Goal: Book appointment/travel/reservation

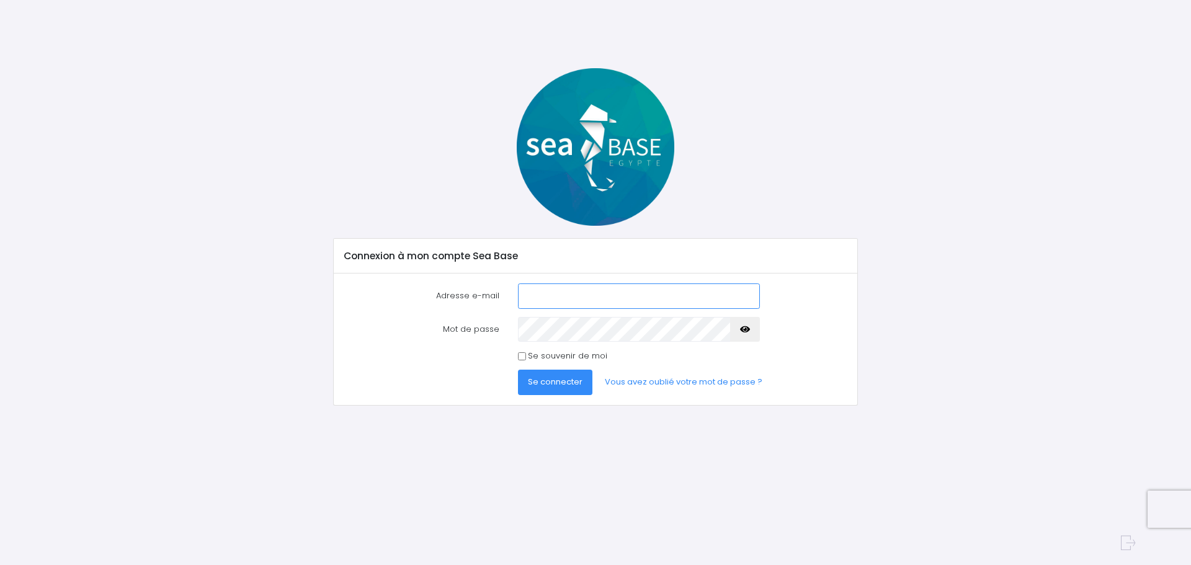
click at [548, 294] on input "Adresse e-mail" at bounding box center [639, 295] width 242 height 25
type input "[PERSON_NAME][EMAIL_ADDRESS][DOMAIN_NAME]"
click at [747, 329] on icon "button" at bounding box center [745, 329] width 10 height 0
click at [555, 381] on span "Se connecter" at bounding box center [555, 382] width 55 height 12
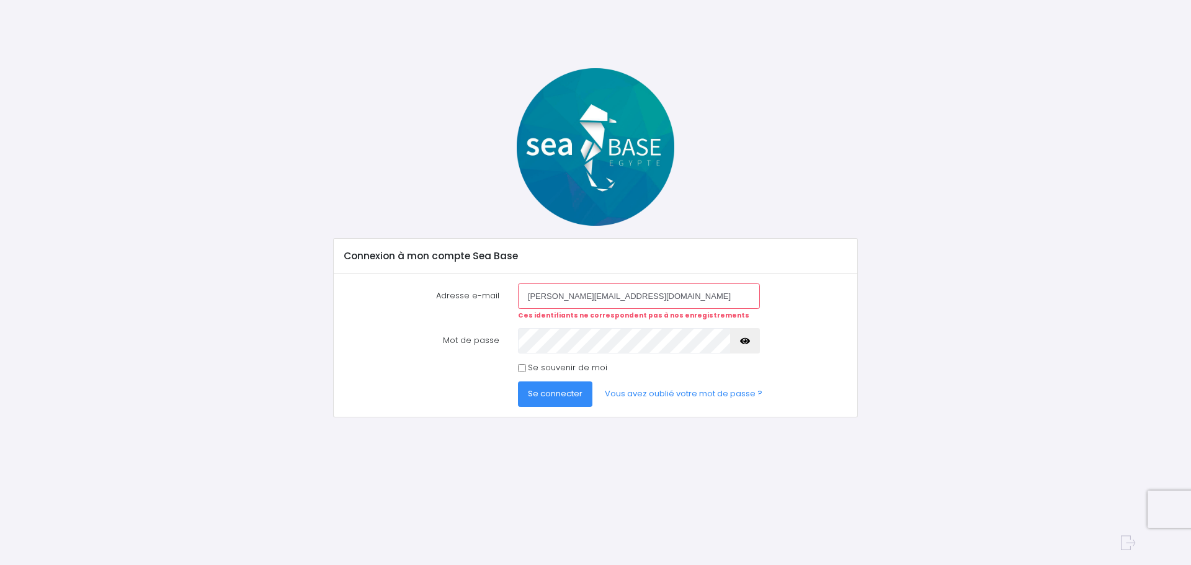
click at [743, 341] on icon "button" at bounding box center [745, 341] width 10 height 0
click at [571, 393] on span "Se connecter" at bounding box center [555, 394] width 55 height 12
click at [561, 392] on span "Se connecter" at bounding box center [555, 394] width 55 height 12
click at [561, 395] on span "Se connecter" at bounding box center [555, 394] width 55 height 12
click at [553, 393] on span "Se connecter" at bounding box center [555, 394] width 55 height 12
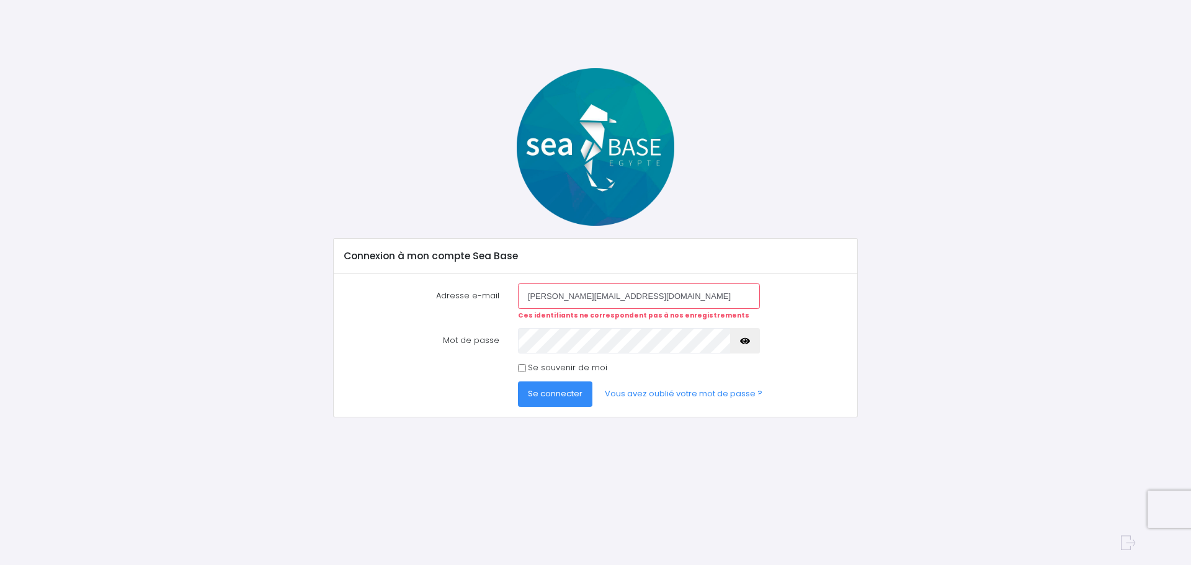
click at [566, 393] on span "Se connecter" at bounding box center [555, 394] width 55 height 12
click at [656, 396] on link "Vous avez oublié votre mot de passe ?" at bounding box center [683, 393] width 177 height 25
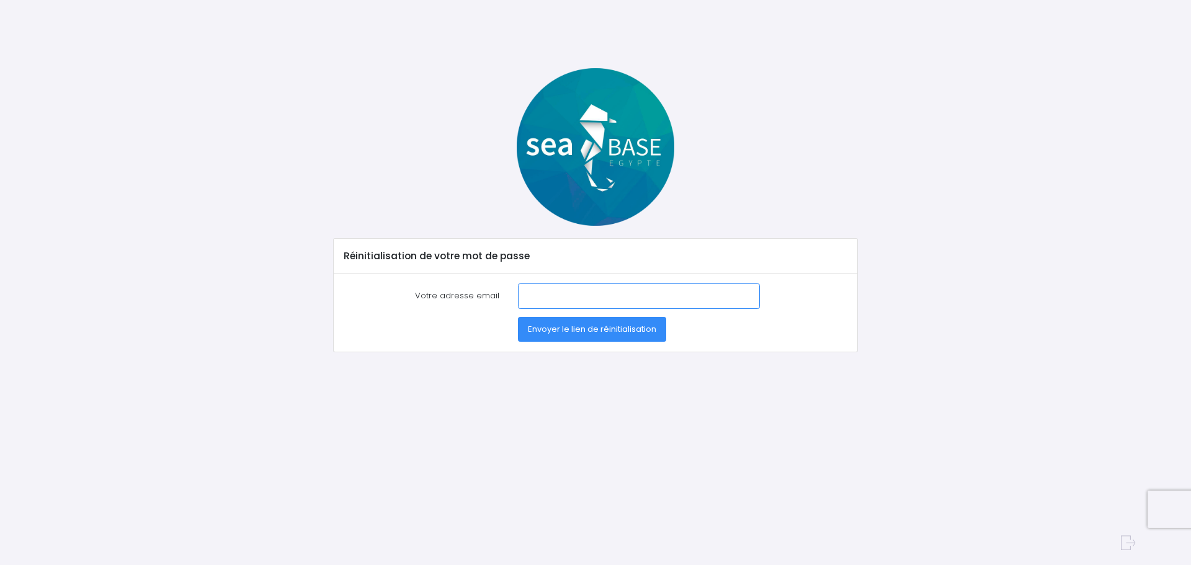
click at [538, 296] on input "Votre adresse email" at bounding box center [639, 295] width 242 height 25
type input "thomas.vizade@free.fr"
click at [570, 330] on span "Envoyer le lien de réinitialisation" at bounding box center [592, 329] width 128 height 12
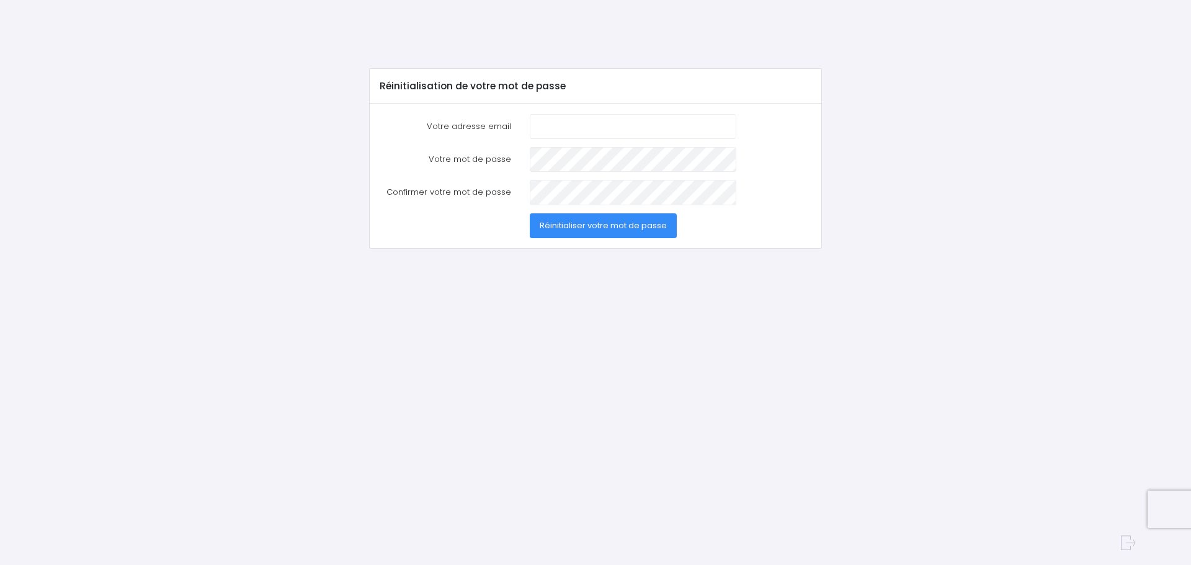
click at [552, 125] on input "Votre adresse email" at bounding box center [633, 126] width 206 height 25
type input "thomas.vizade@free.fr"
click at [597, 224] on span "Réinitialiser votre mot de passe" at bounding box center [602, 226] width 127 height 12
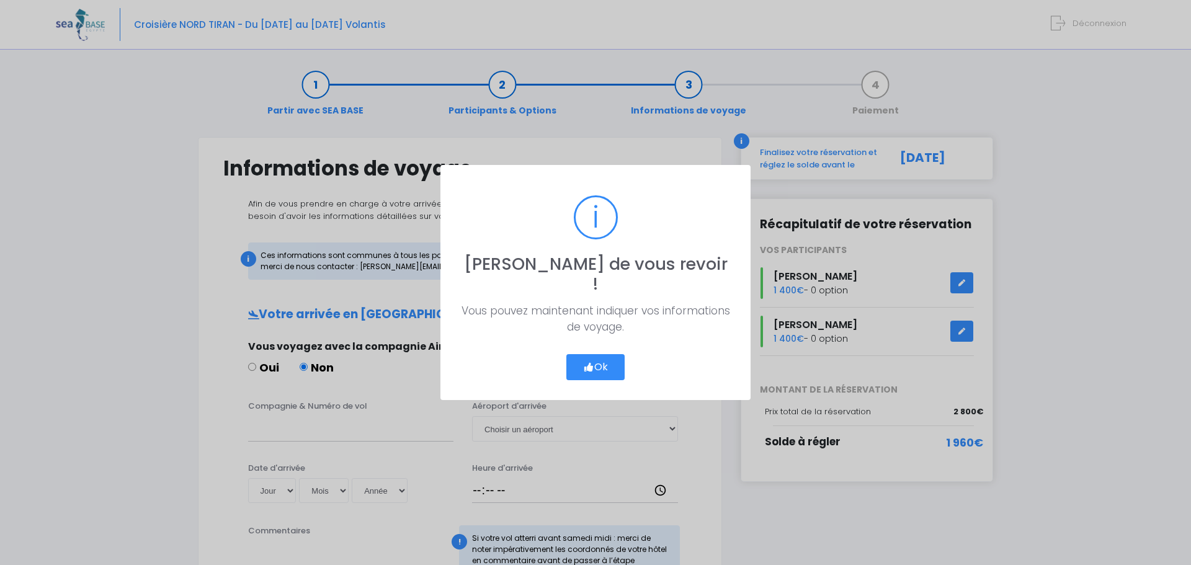
click at [599, 358] on button "Ok" at bounding box center [595, 367] width 58 height 26
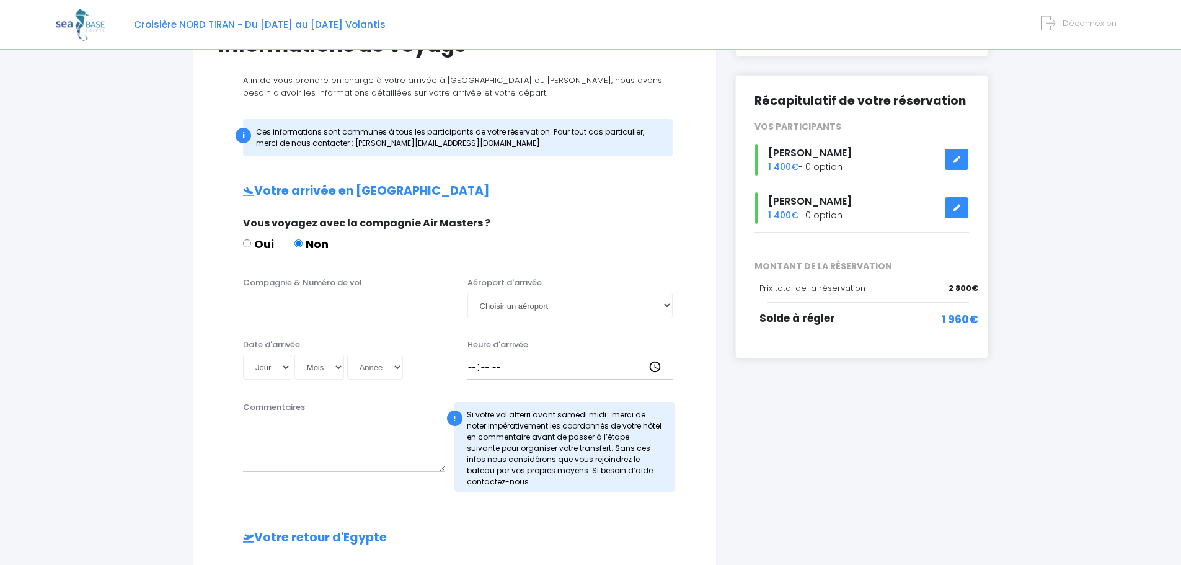
scroll to position [124, 0]
click at [265, 306] on input "Compagnie & Numéro de vol" at bounding box center [346, 304] width 206 height 25
type input "Easy Jet Vol : EJU4471"
click at [666, 306] on select "Choisir un aéroport Hurghada Marsa Alam" at bounding box center [571, 304] width 206 height 25
select select "Hurghada"
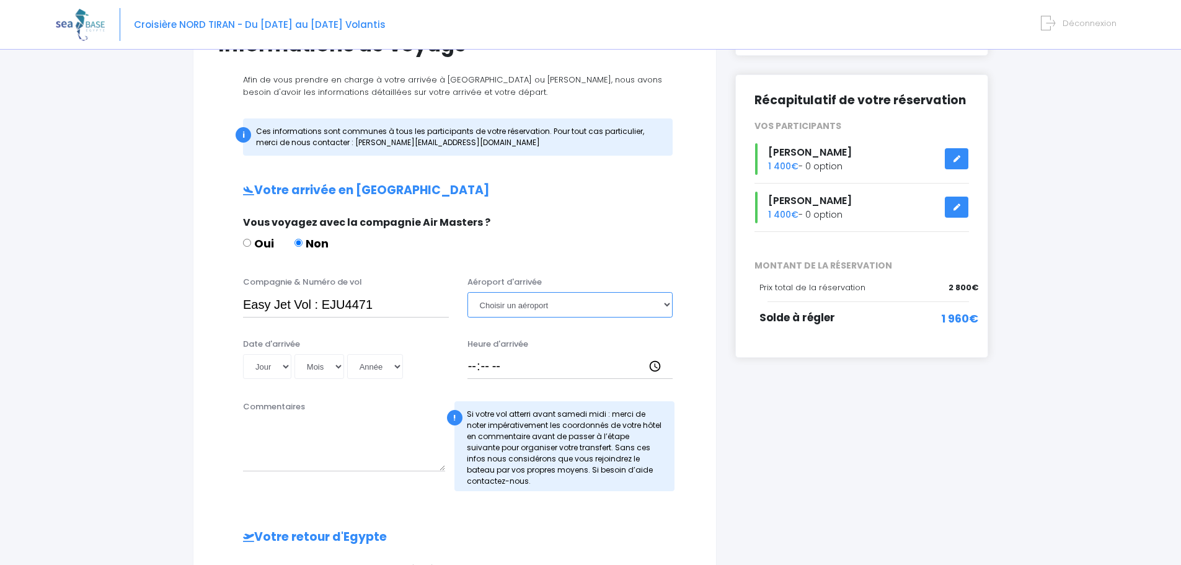
click at [468, 292] on select "Choisir un aéroport Hurghada Marsa Alam" at bounding box center [571, 304] width 206 height 25
click at [285, 364] on select "Jour 01 02 03 04 05 06 07 08 09 10 11 12 13 14 15 16 17 18 19 20 21 22 23 24 25…" at bounding box center [267, 366] width 48 height 25
select select "04"
click at [243, 354] on select "Jour 01 02 03 04 05 06 07 08 09 10 11 12 13 14 15 16 17 18 19 20 21 22 23 24 25…" at bounding box center [267, 366] width 48 height 25
click at [339, 366] on select "Mois 01 02 03 04 05 06 07 08 09 10 11 12" at bounding box center [320, 366] width 50 height 25
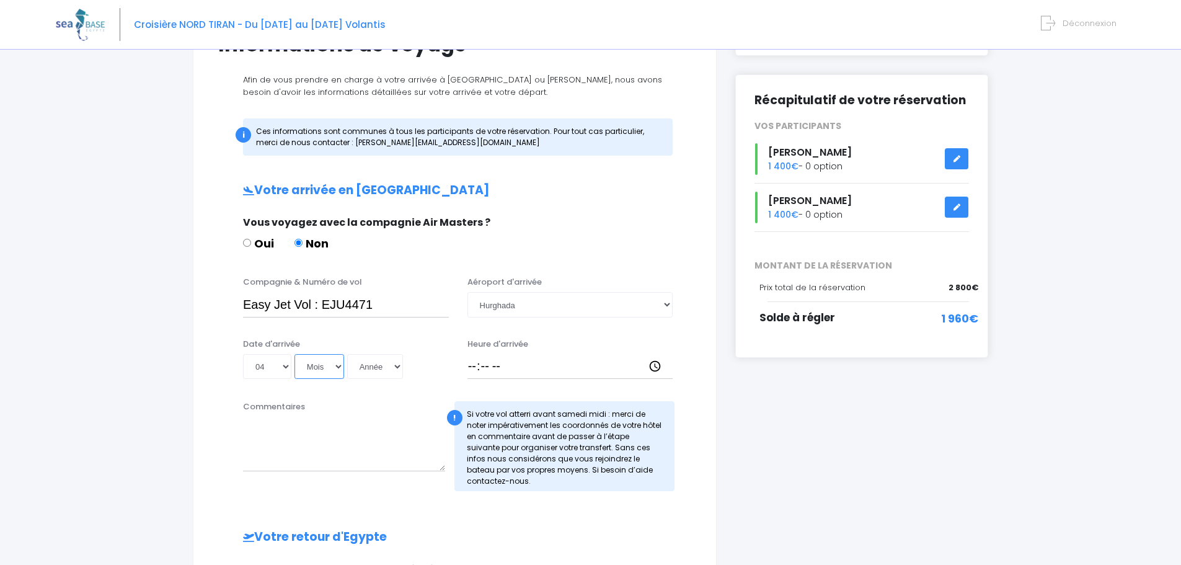
select select "10"
click at [295, 354] on select "Mois 01 02 03 04 05 06 07 08 09 10 11 12" at bounding box center [320, 366] width 50 height 25
click at [397, 366] on select "Année 2045 2044 2043 2042 2041 2040 2039 2038 2037 2036 2035 2034 2033 2032 203…" at bounding box center [375, 366] width 56 height 25
select select "2025"
click at [347, 354] on select "Année 2045 2044 2043 2042 2041 2040 2039 2038 2037 2036 2035 2034 2033 2032 203…" at bounding box center [375, 366] width 56 height 25
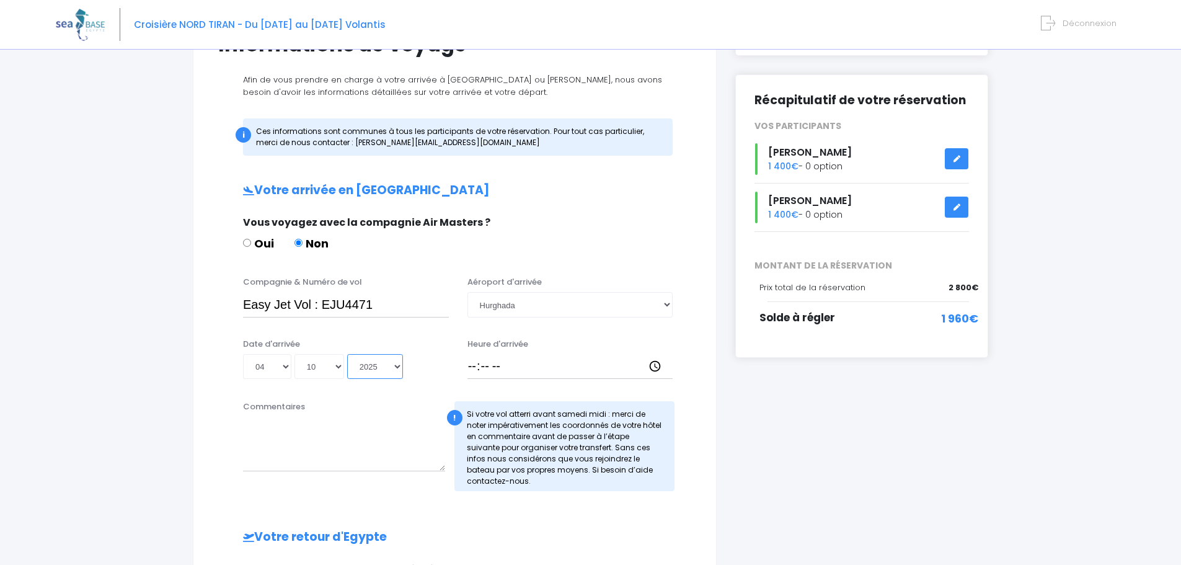
type input "2025-10-04"
click at [494, 369] on input "Heure d'arrivée" at bounding box center [571, 366] width 206 height 25
type input "19:30"
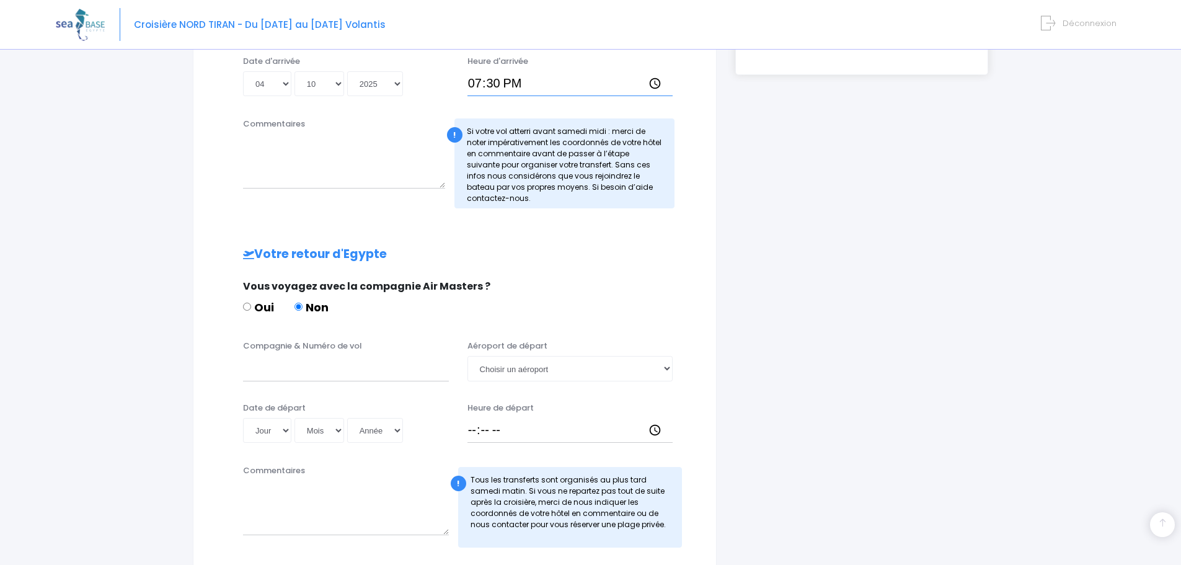
scroll to position [434, 0]
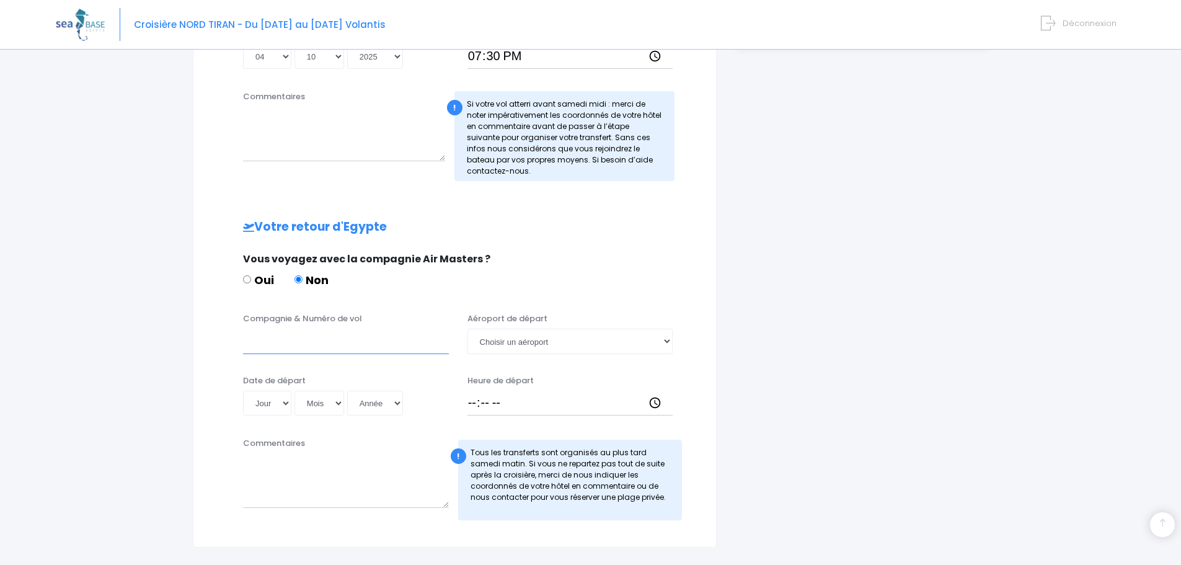
click at [268, 344] on input "Compagnie & Numéro de vol" at bounding box center [346, 341] width 206 height 25
type input "Easy Jet Vol : EJU4472"
click at [666, 340] on select "Choisir un aéroport Hurghada Marsa Alam" at bounding box center [571, 341] width 206 height 25
select select "Hurghada"
click at [468, 329] on select "Choisir un aéroport Hurghada Marsa Alam" at bounding box center [571, 341] width 206 height 25
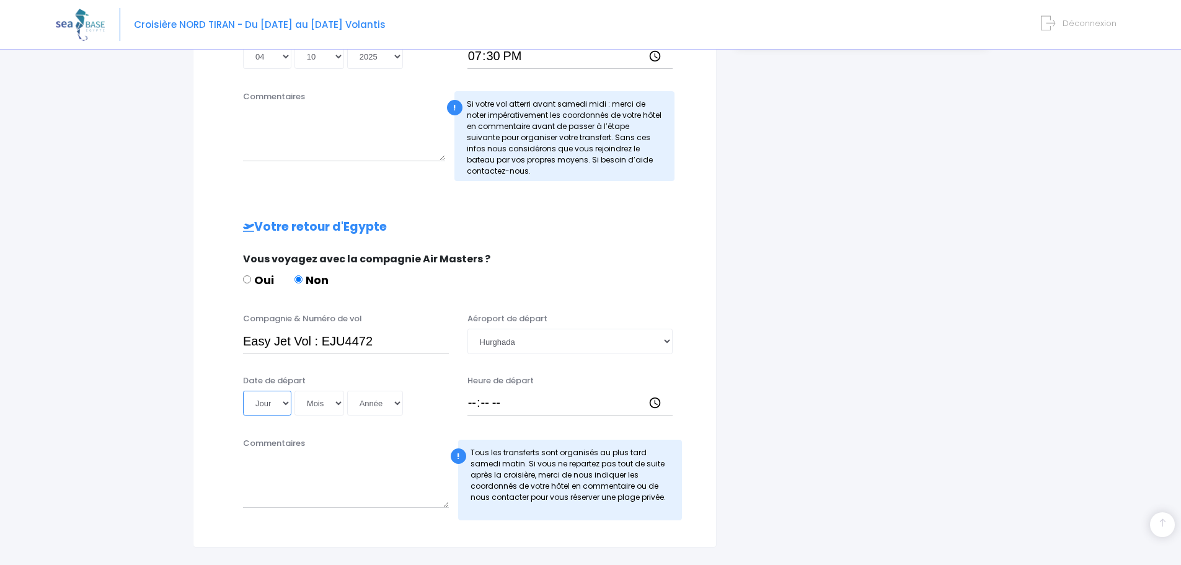
click at [285, 401] on select "Jour 01 02 03 04 05 06 07 08 09 10 11 12 13 14 15 16 17 18 19 20 21 22 23 24 25…" at bounding box center [267, 403] width 48 height 25
select select "11"
click at [243, 391] on select "Jour 01 02 03 04 05 06 07 08 09 10 11 12 13 14 15 16 17 18 19 20 21 22 23 24 25…" at bounding box center [267, 403] width 48 height 25
click at [336, 404] on select "Mois 01 02 03 04 05 06 07 08 09 10 11 12" at bounding box center [320, 403] width 50 height 25
select select "10"
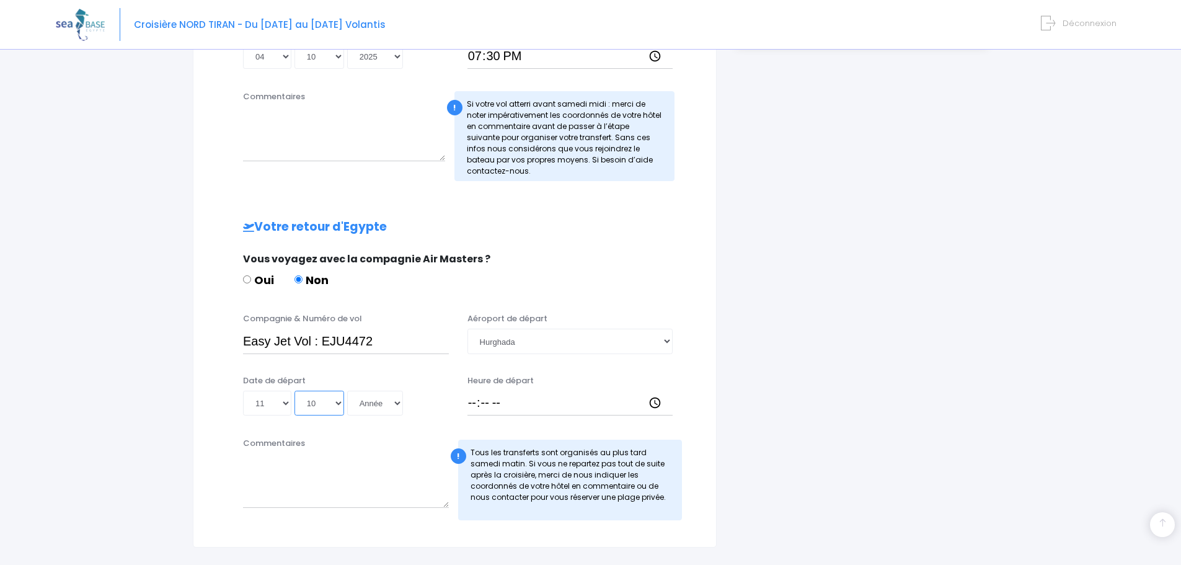
click at [295, 391] on select "Mois 01 02 03 04 05 06 07 08 09 10 11 12" at bounding box center [320, 403] width 50 height 25
click at [388, 403] on select "Année 2045 2044 2043 2042 2041 2040 2039 2038 2037 2036 2035 2034 2033 2032 203…" at bounding box center [375, 403] width 56 height 25
select select "2025"
click at [347, 391] on select "Année 2045 2044 2043 2042 2041 2040 2039 2038 2037 2036 2035 2034 2033 2032 203…" at bounding box center [375, 403] width 56 height 25
type input "2025-10-11"
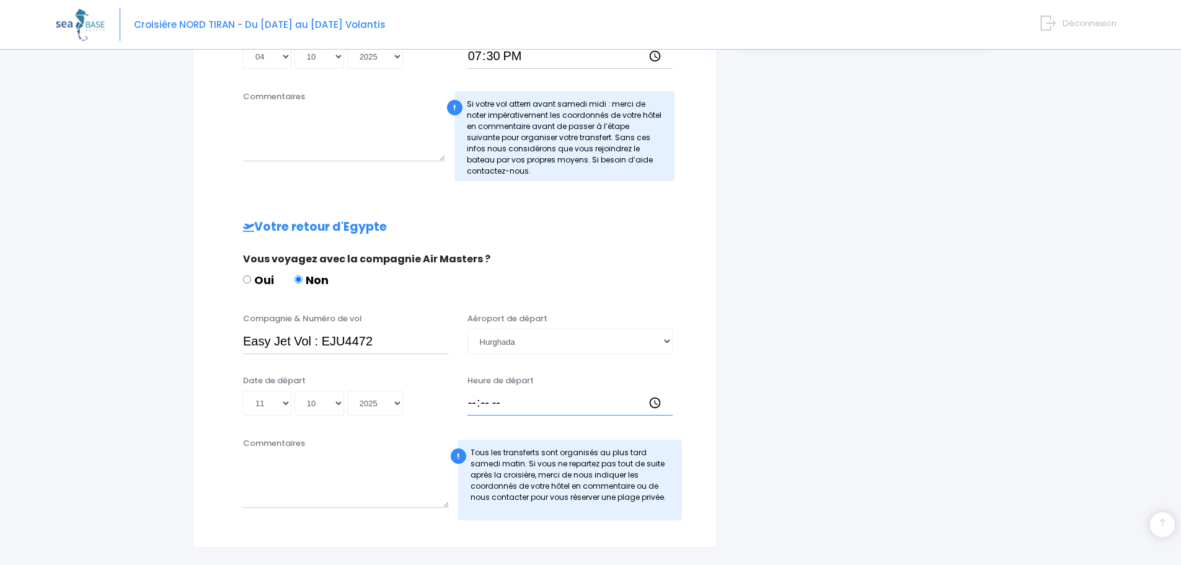
click at [477, 402] on input "Heure de départ" at bounding box center [571, 403] width 206 height 25
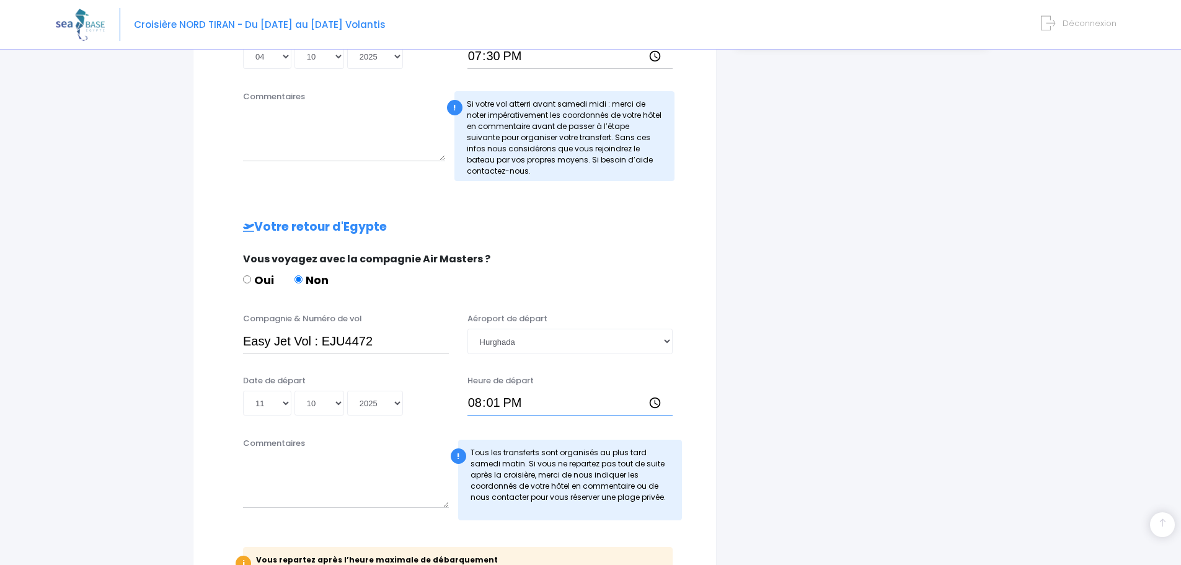
type input "20:15"
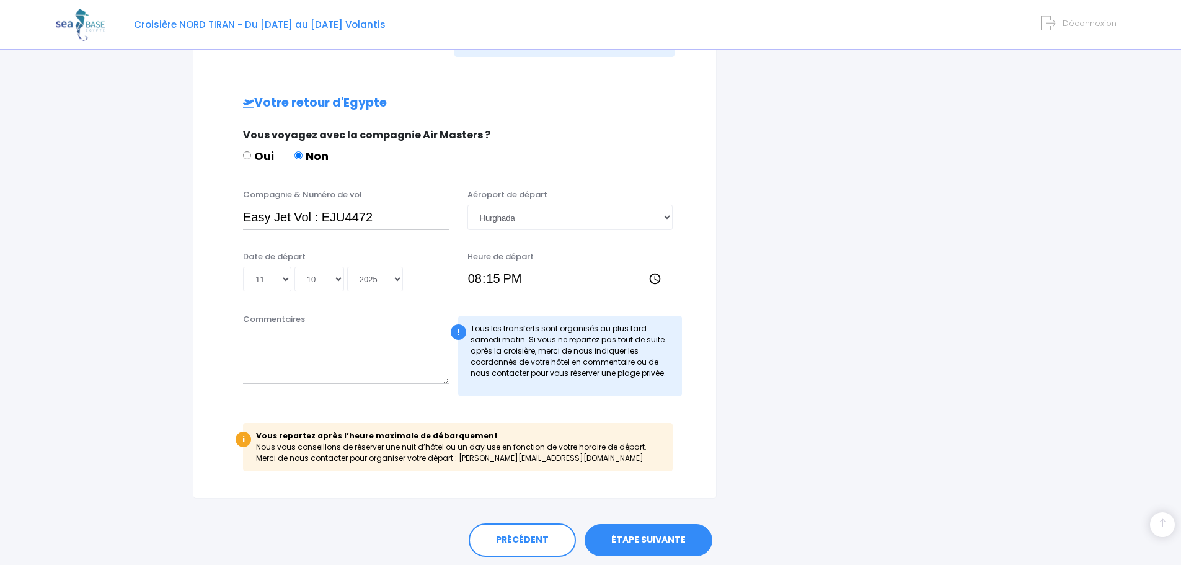
scroll to position [600, 0]
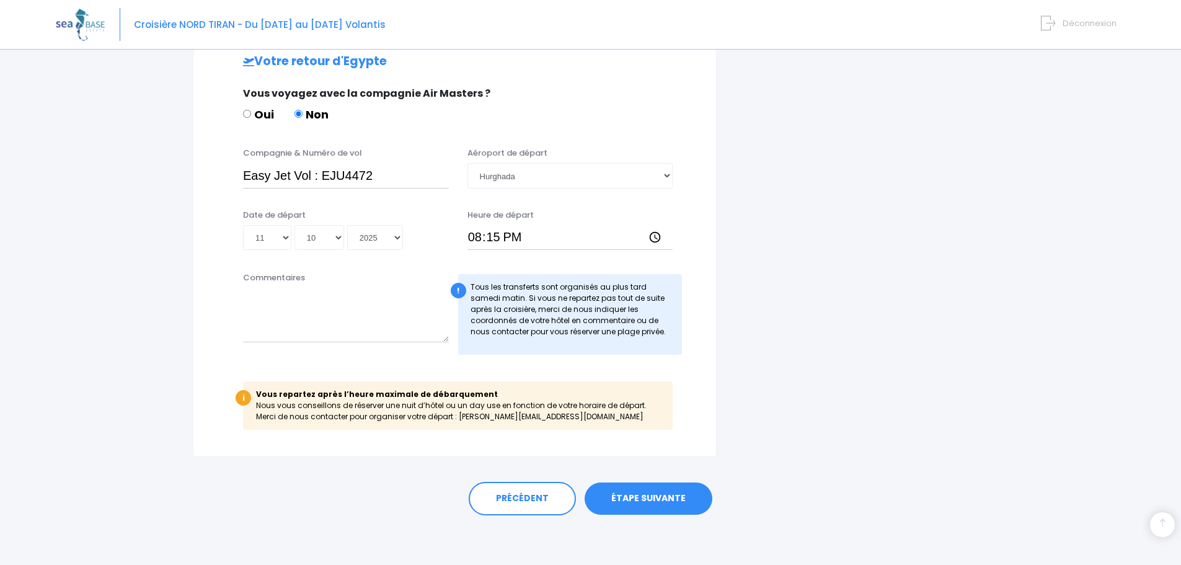
click at [666, 497] on link "ÉTAPE SUIVANTE" at bounding box center [649, 498] width 128 height 32
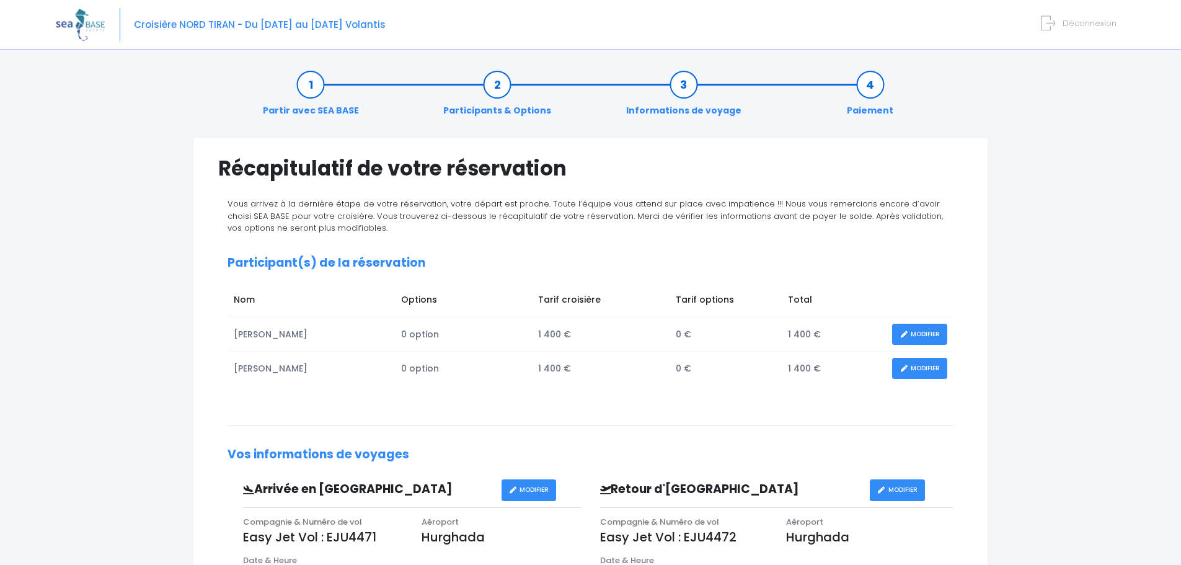
click at [924, 334] on link "MODIFIER" at bounding box center [919, 335] width 55 height 22
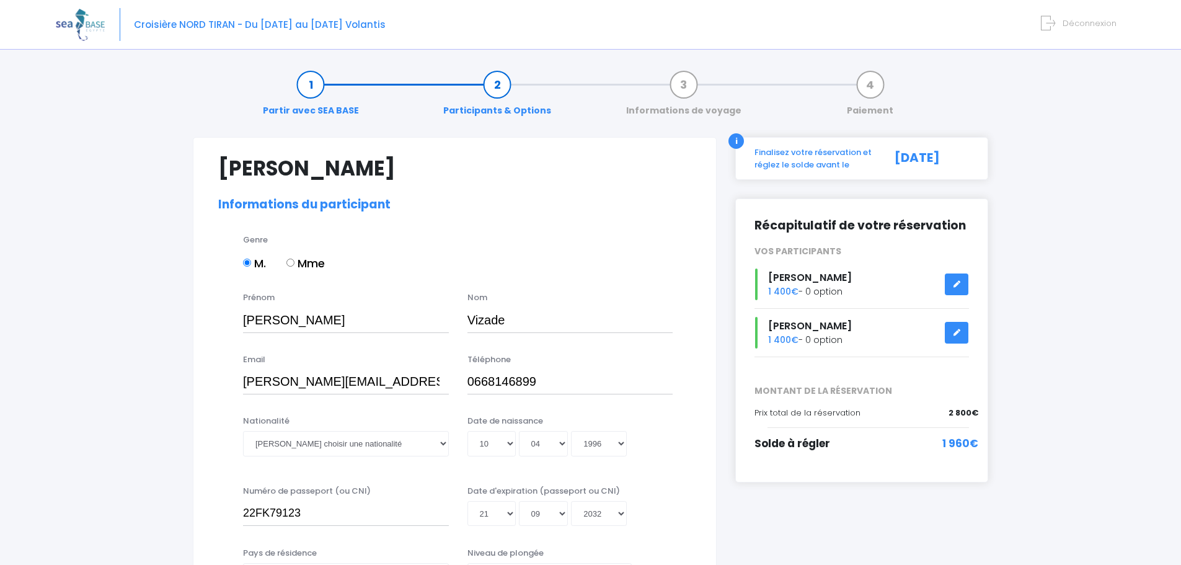
select select "N3"
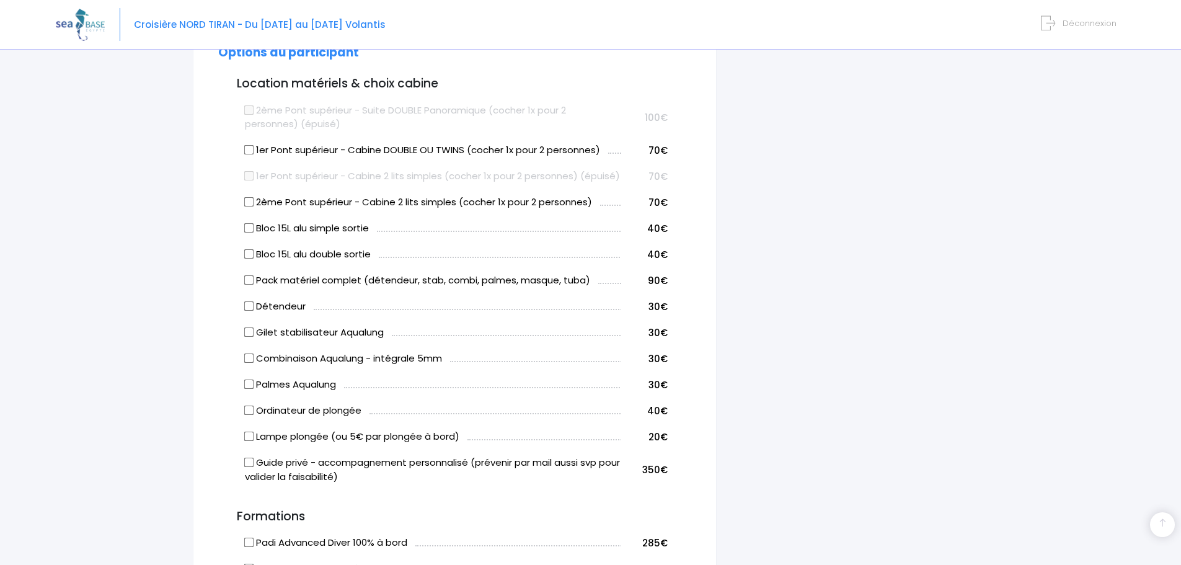
scroll to position [653, 0]
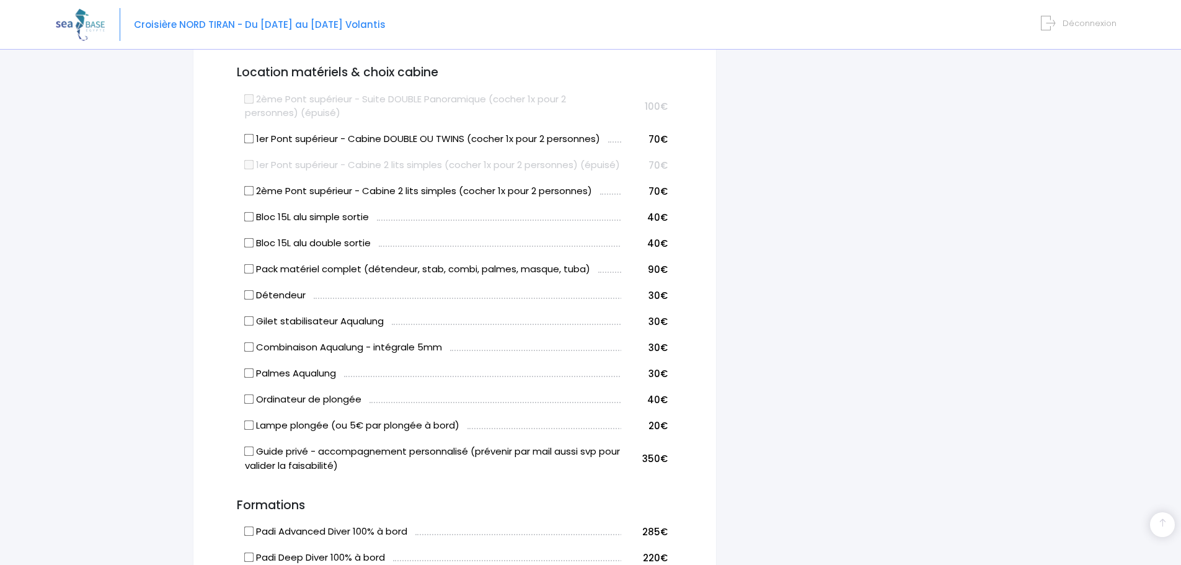
click at [246, 274] on input "Pack matériel complet (détendeur, stab, combi, palmes, masque, tuba)" at bounding box center [249, 269] width 10 height 10
checkbox input "true"
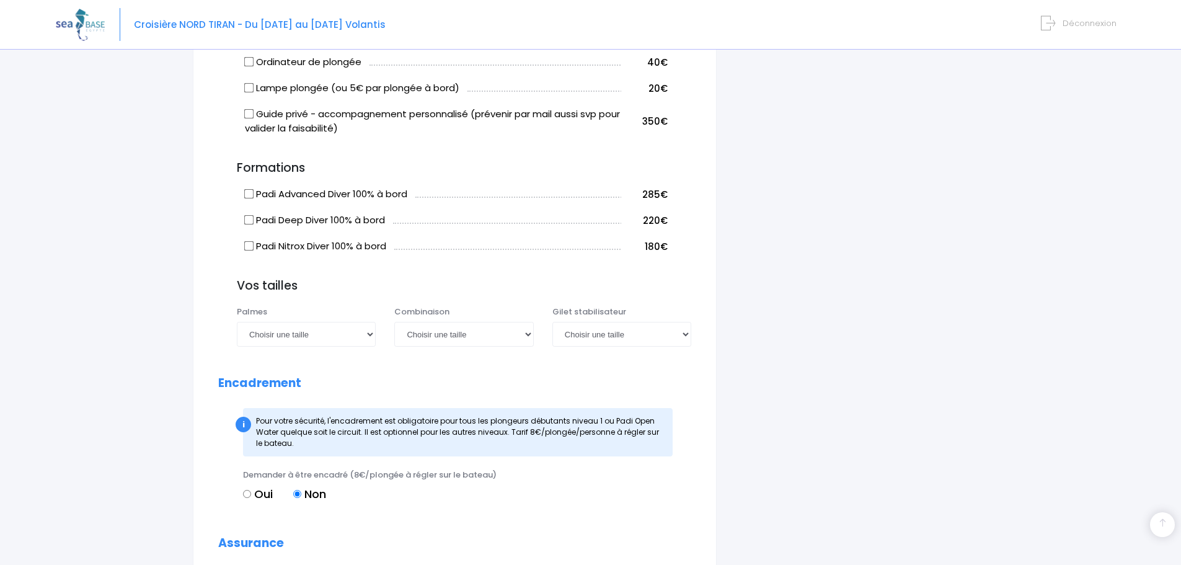
scroll to position [993, 0]
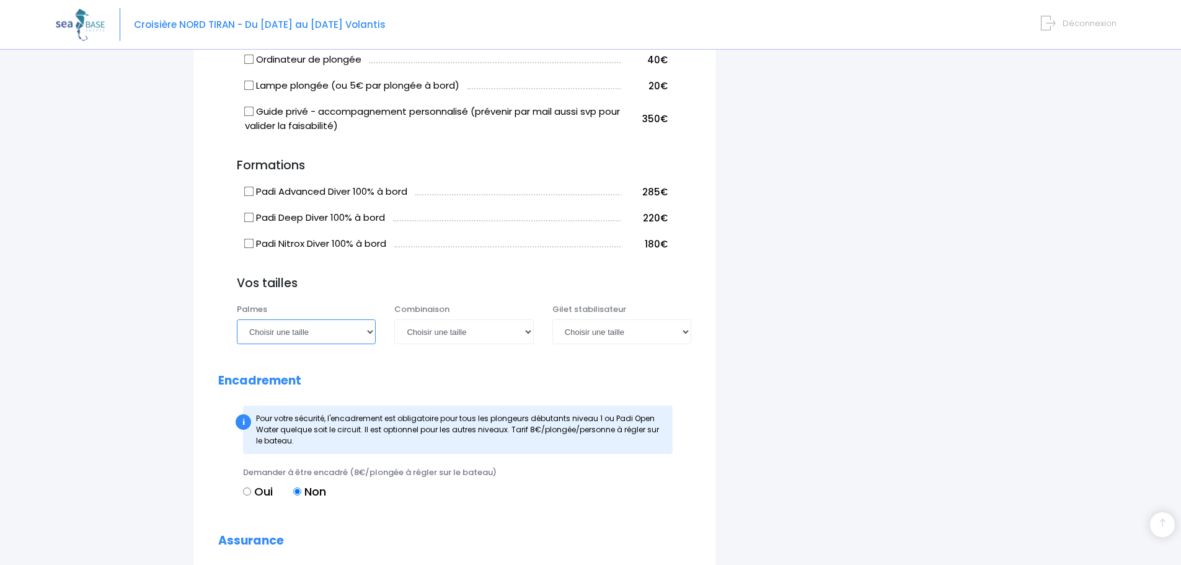
click at [370, 344] on select "Choisir une taille 36/37 38/39 40/41 42/43 44/45 46/47" at bounding box center [306, 331] width 139 height 25
select select "42/43"
click at [237, 333] on select "Choisir une taille 36/37 38/39 40/41 42/43 44/45 46/47" at bounding box center [306, 331] width 139 height 25
click at [528, 344] on select "Choisir une taille XS S M ML L XL XXL" at bounding box center [463, 331] width 139 height 25
click at [686, 344] on select "Choisir une taille XXS XS S M ML L XL XXL" at bounding box center [621, 331] width 139 height 25
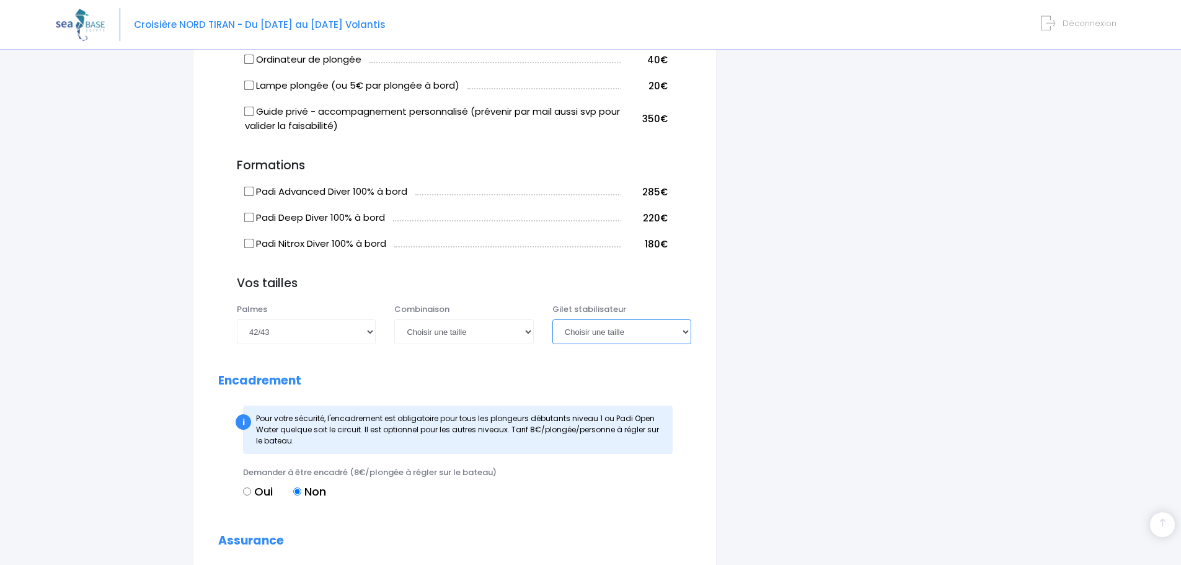
select select "M"
click at [552, 333] on select "Choisir une taille XXS XS S M ML L XL XXL" at bounding box center [621, 331] width 139 height 25
click at [528, 344] on select "Choisir une taille XS S M ML L XL XXL" at bounding box center [463, 331] width 139 height 25
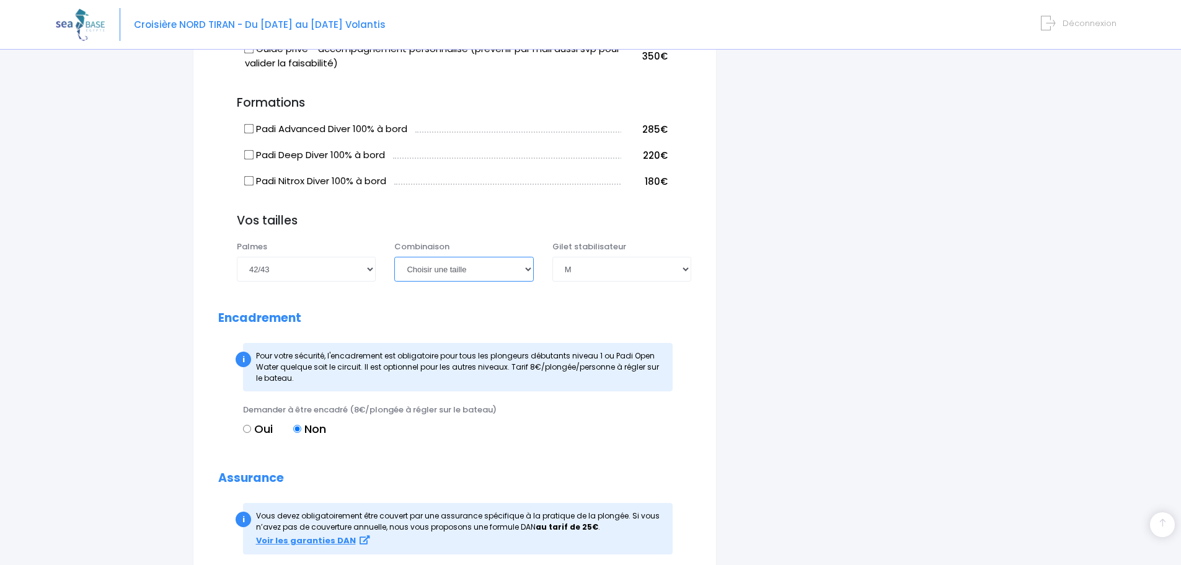
scroll to position [1065, 0]
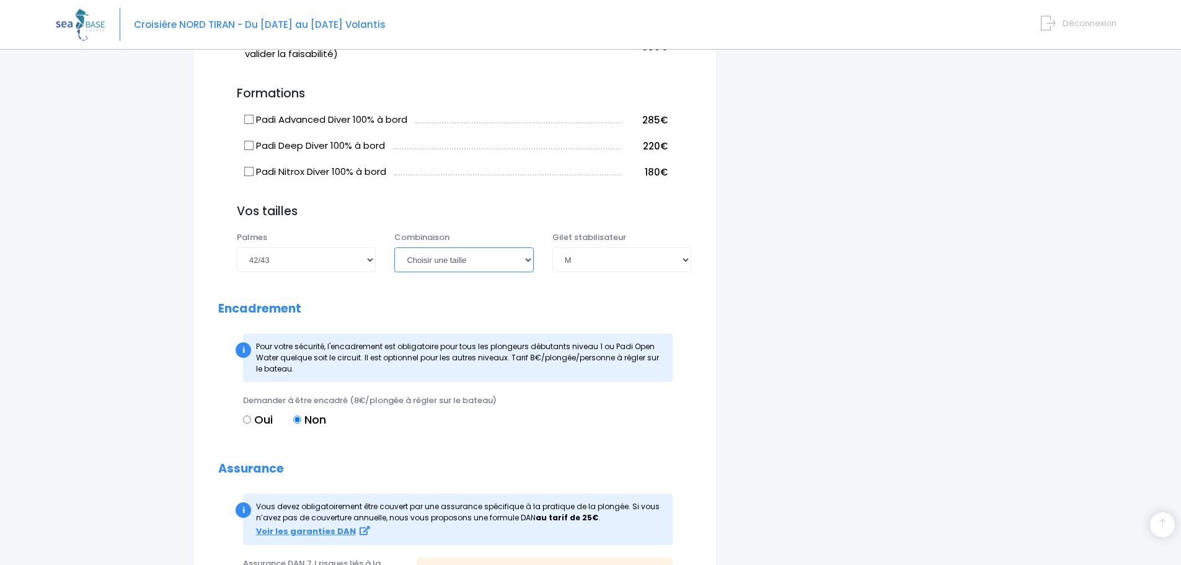
click at [528, 272] on select "Choisir une taille XS S M ML L XL XXL" at bounding box center [463, 259] width 139 height 25
select select "ML"
click at [394, 261] on select "Choisir une taille XS S M ML L XL XXL" at bounding box center [463, 259] width 139 height 25
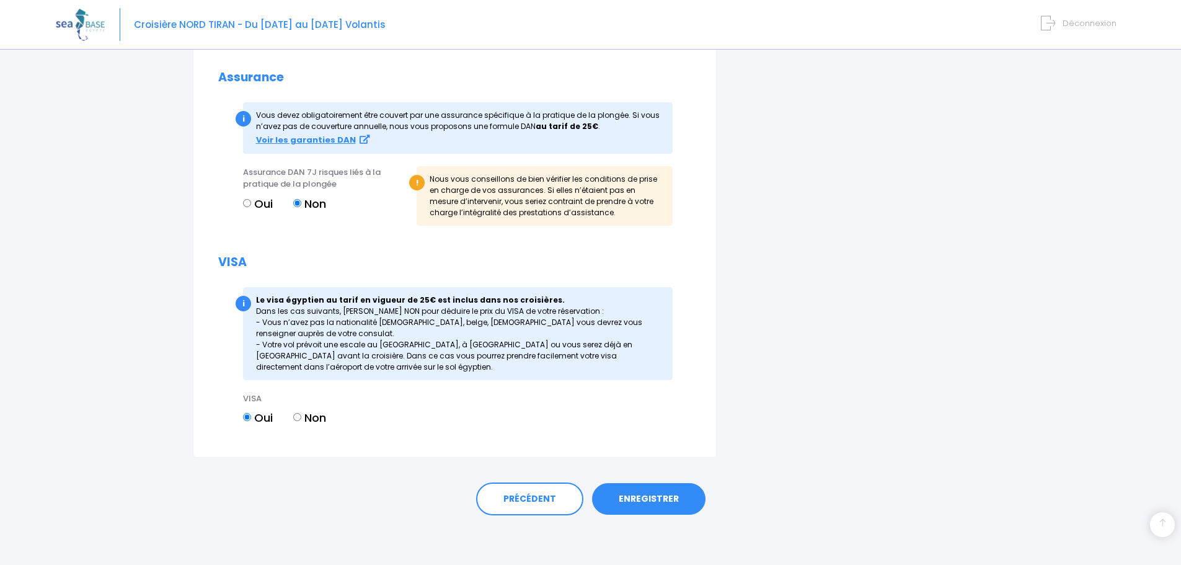
scroll to position [1470, 0]
click at [649, 495] on link "ENREGISTRER" at bounding box center [648, 499] width 113 height 32
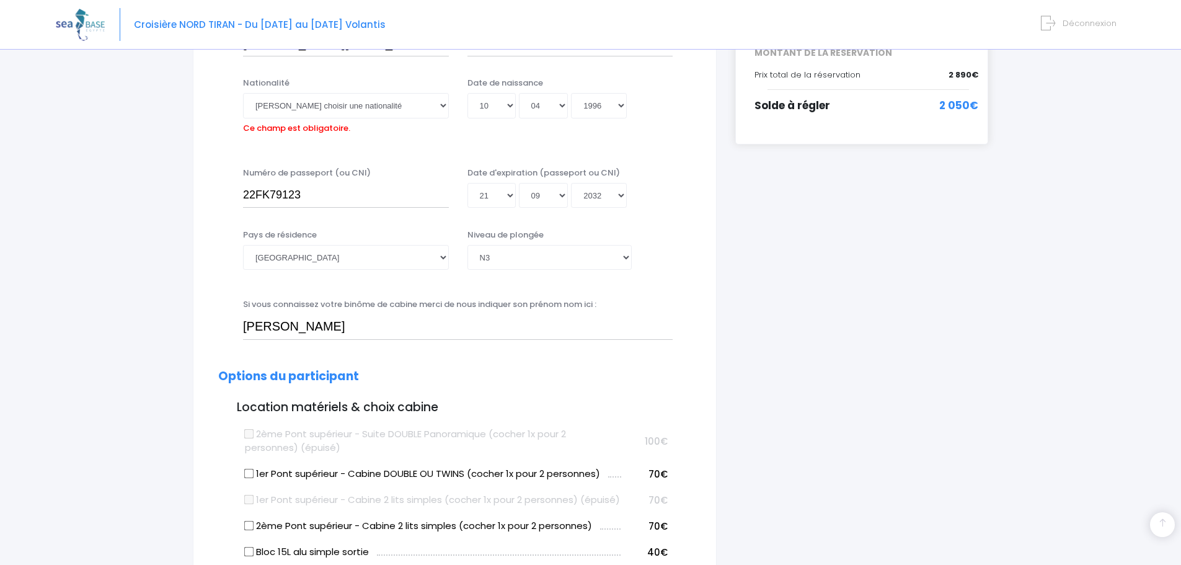
scroll to position [307, 0]
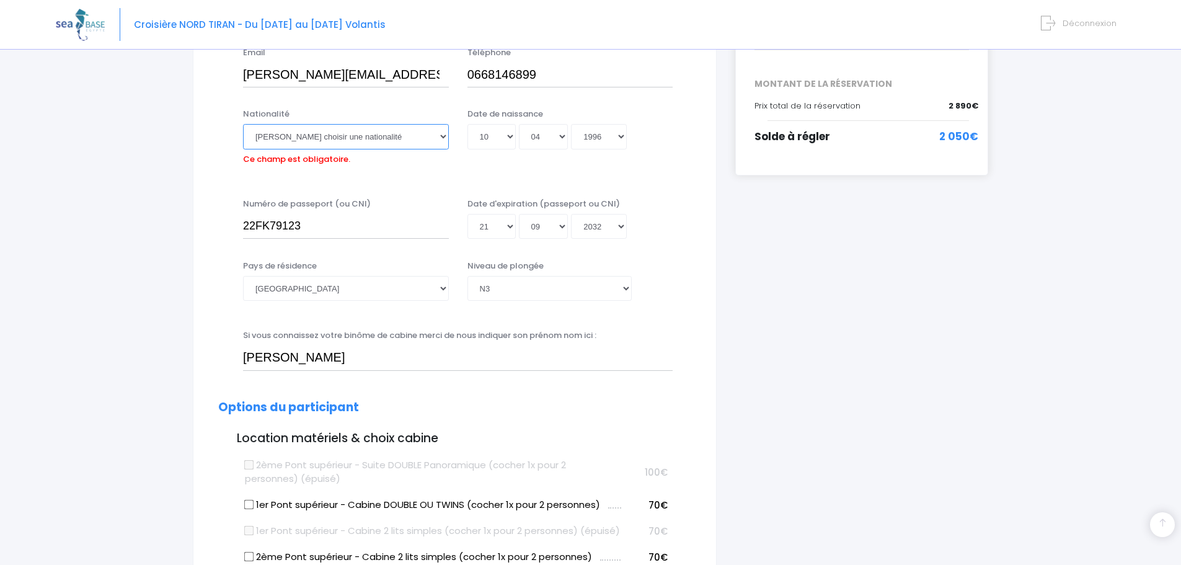
click at [443, 135] on select "Veuillez choisir une nationalité Afghane Albanaise Algerienne Allemande America…" at bounding box center [346, 136] width 206 height 25
select select "Française"
click at [243, 124] on select "Veuillez choisir une nationalité Afghane Albanaise Algerienne Allemande America…" at bounding box center [346, 136] width 206 height 25
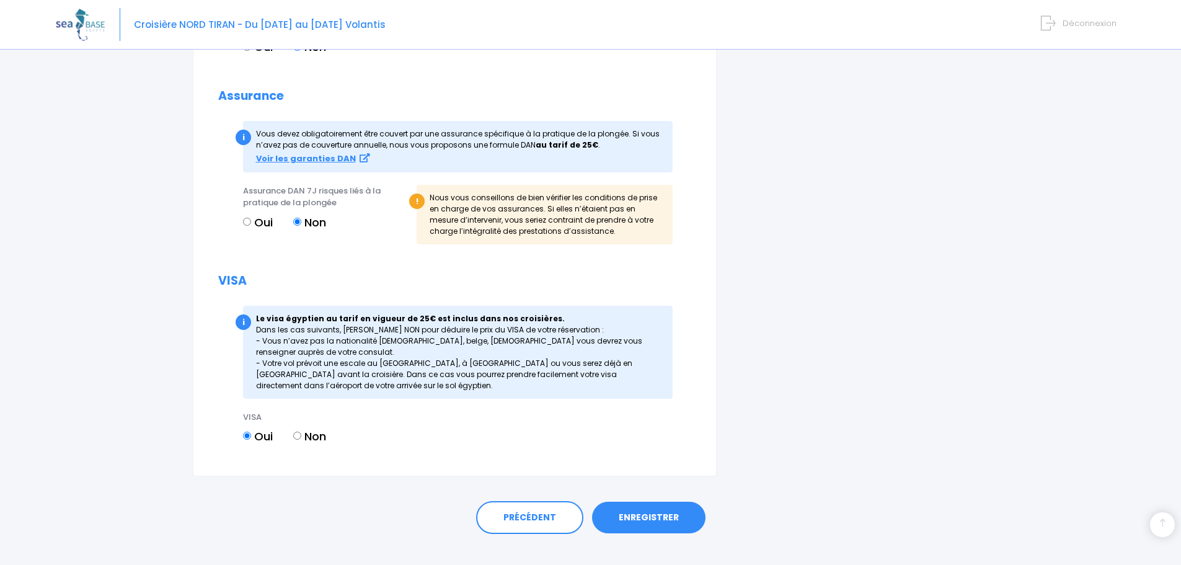
scroll to position [1461, 0]
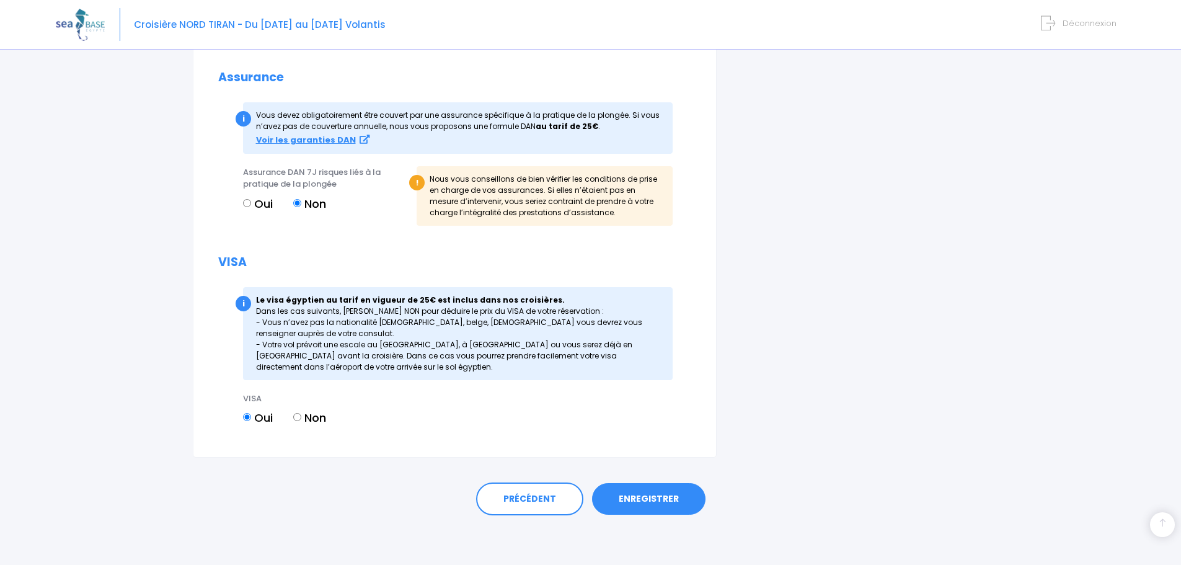
click at [668, 507] on link "ENREGISTRER" at bounding box center [648, 499] width 113 height 32
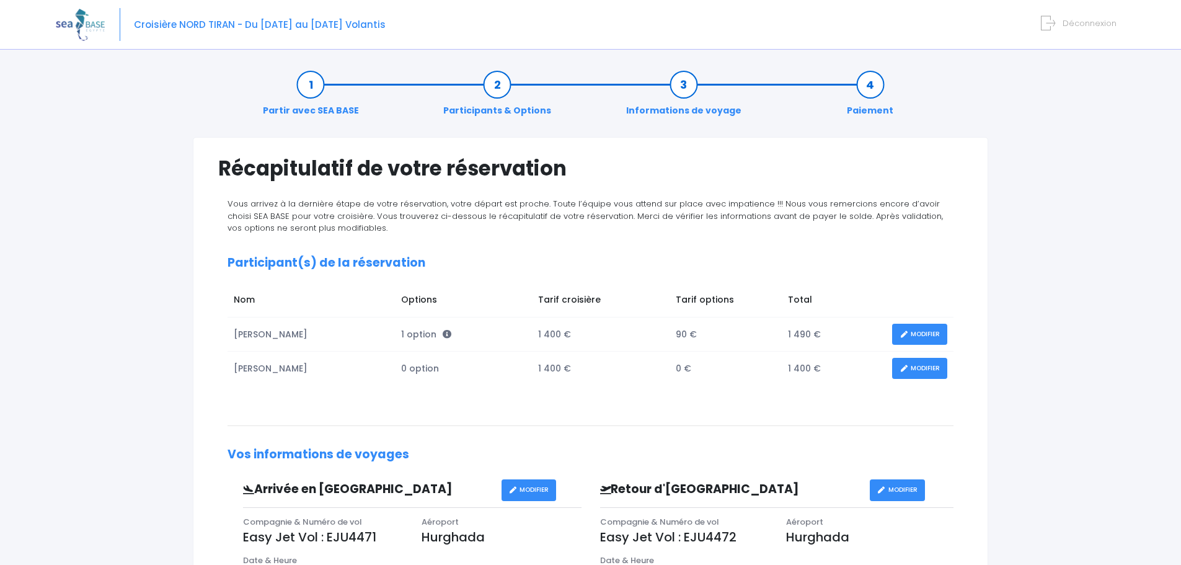
click at [933, 367] on link "MODIFIER" at bounding box center [919, 369] width 55 height 22
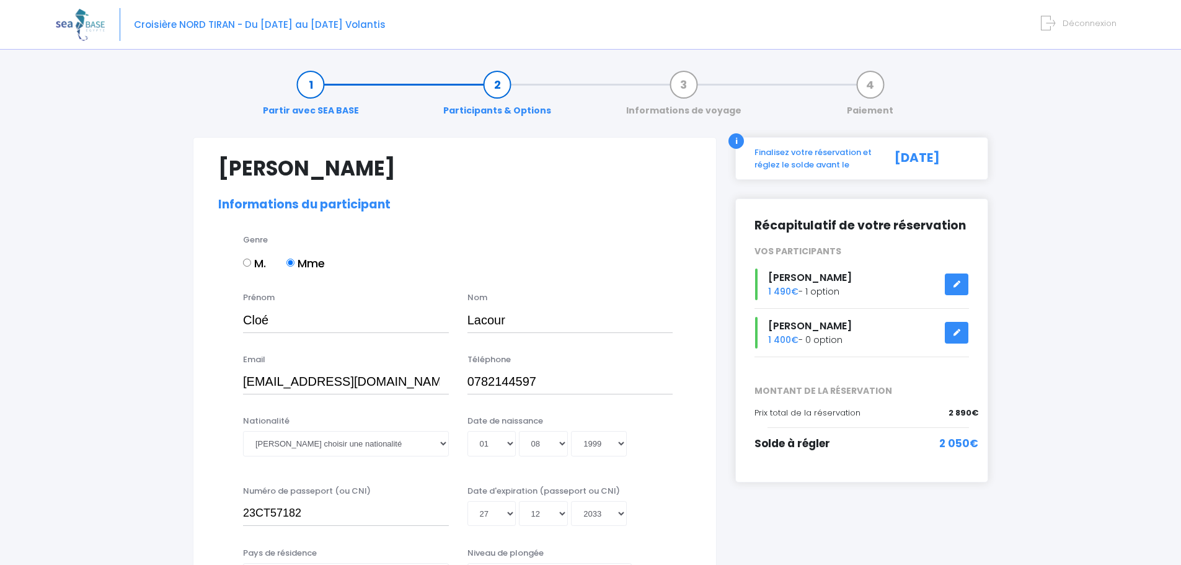
select select "Autre"
click at [443, 440] on select "Veuillez choisir une nationalité Afghane Albanaise Algerienne Allemande America…" at bounding box center [346, 443] width 206 height 25
select select "Française"
click at [243, 431] on select "Veuillez choisir une nationalité Afghane Albanaise Algerienne Allemande America…" at bounding box center [346, 443] width 206 height 25
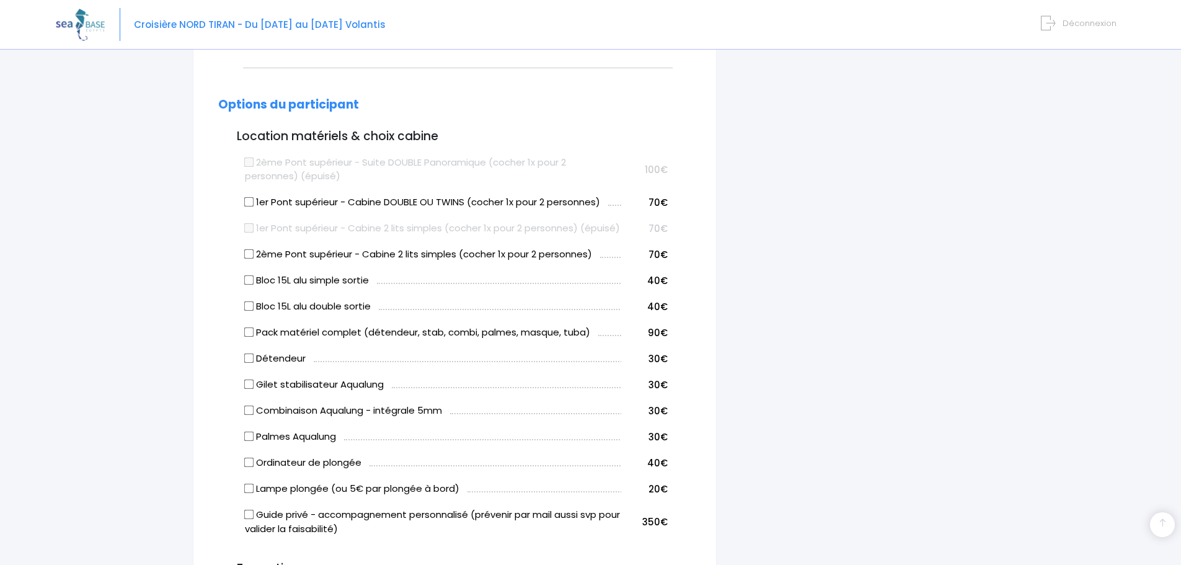
scroll to position [681, 0]
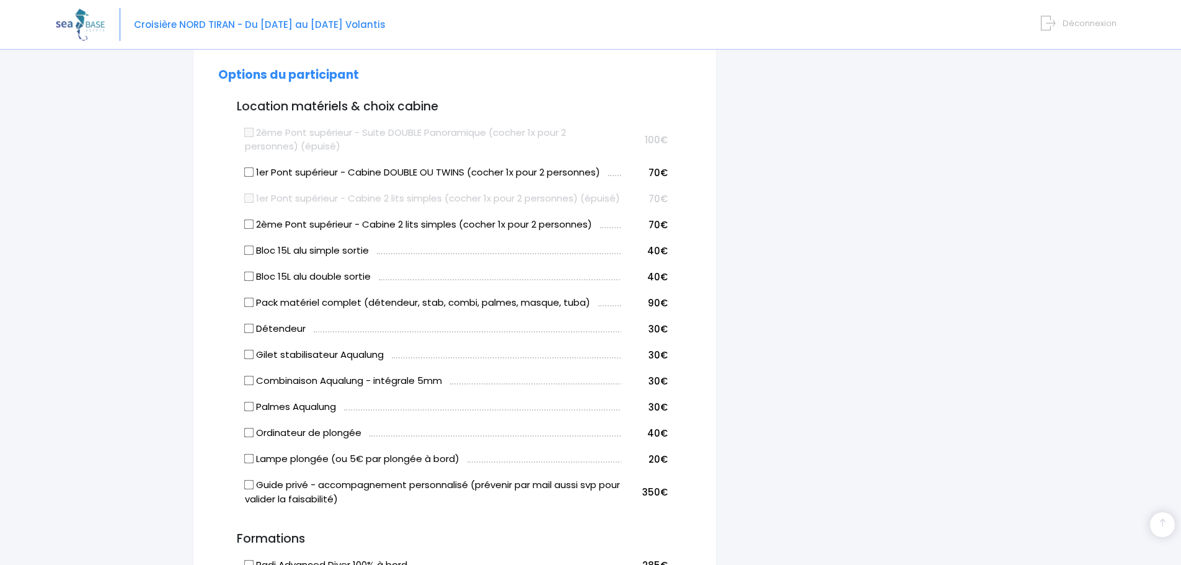
click at [248, 308] on input "Pack matériel complet (détendeur, stab, combi, palmes, masque, tuba)" at bounding box center [249, 303] width 10 height 10
checkbox input "true"
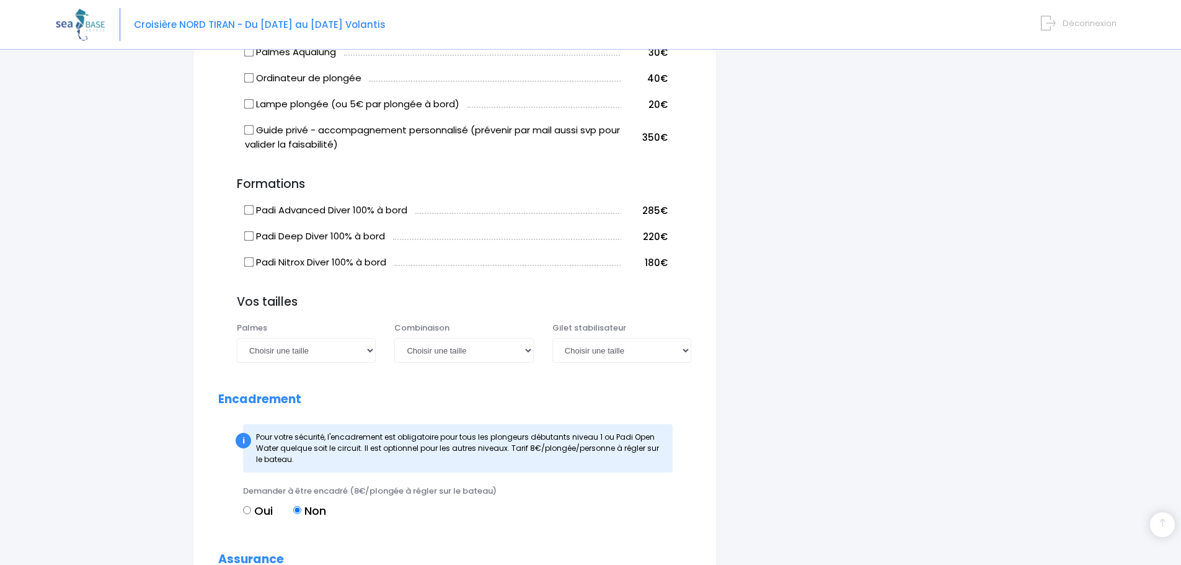
scroll to position [1040, 0]
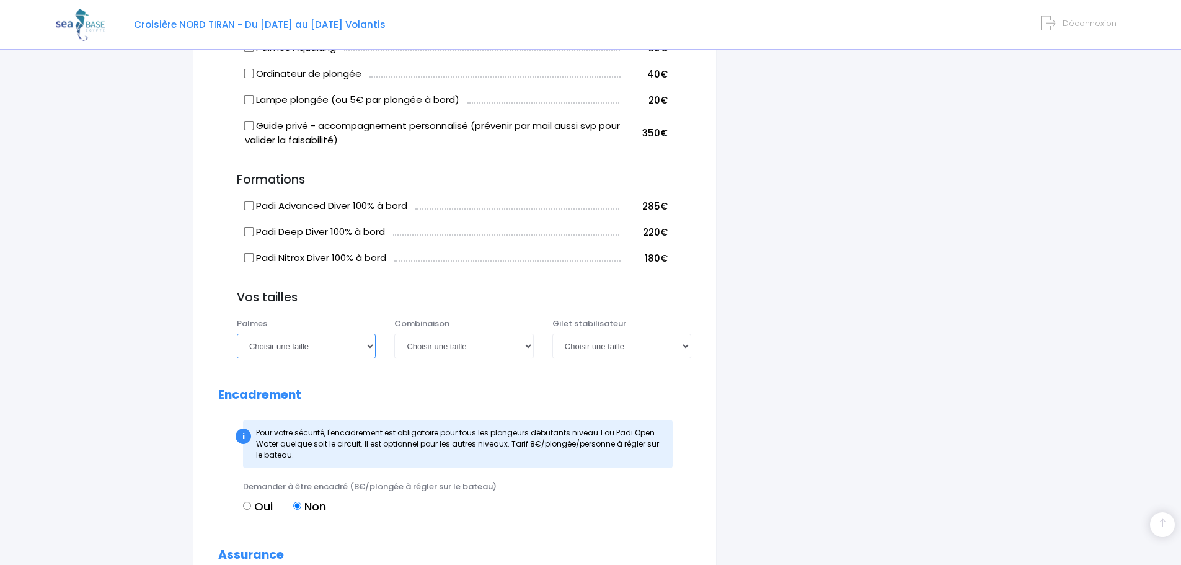
click at [371, 358] on select "Choisir une taille 36/37 38/39 40/41 42/43 44/45 46/47" at bounding box center [306, 346] width 139 height 25
select select "36/37"
click at [237, 347] on select "Choisir une taille 36/37 38/39 40/41 42/43 44/45 46/47" at bounding box center [306, 346] width 139 height 25
click at [526, 358] on select "Choisir une taille XS S M ML L XL XXL" at bounding box center [463, 346] width 139 height 25
select select "M"
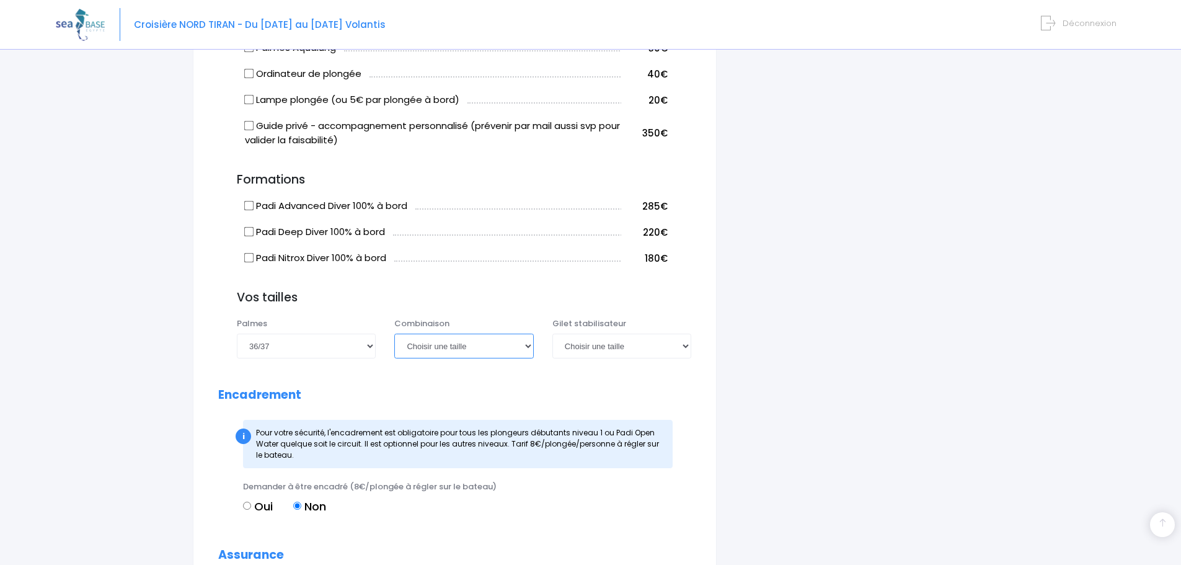
click at [394, 347] on select "Choisir une taille XS S M ML L XL XXL" at bounding box center [463, 346] width 139 height 25
click at [687, 358] on select "Choisir une taille XXS XS S M ML L XL XXL" at bounding box center [621, 346] width 139 height 25
select select "S"
click at [552, 347] on select "Choisir une taille XXS XS S M ML L XL XXL" at bounding box center [621, 346] width 139 height 25
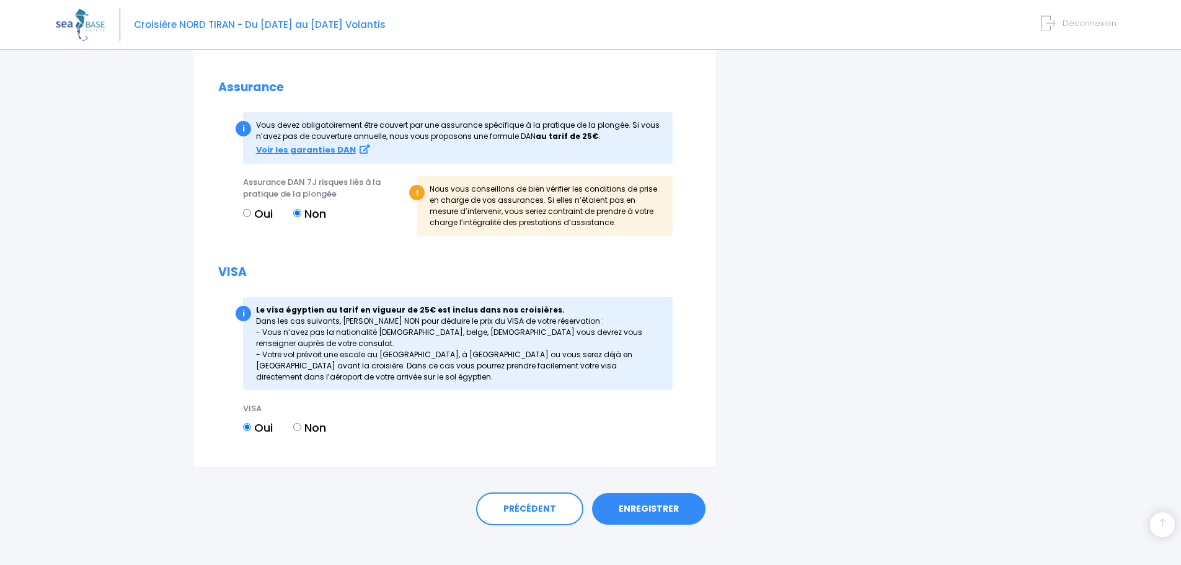
scroll to position [1515, 0]
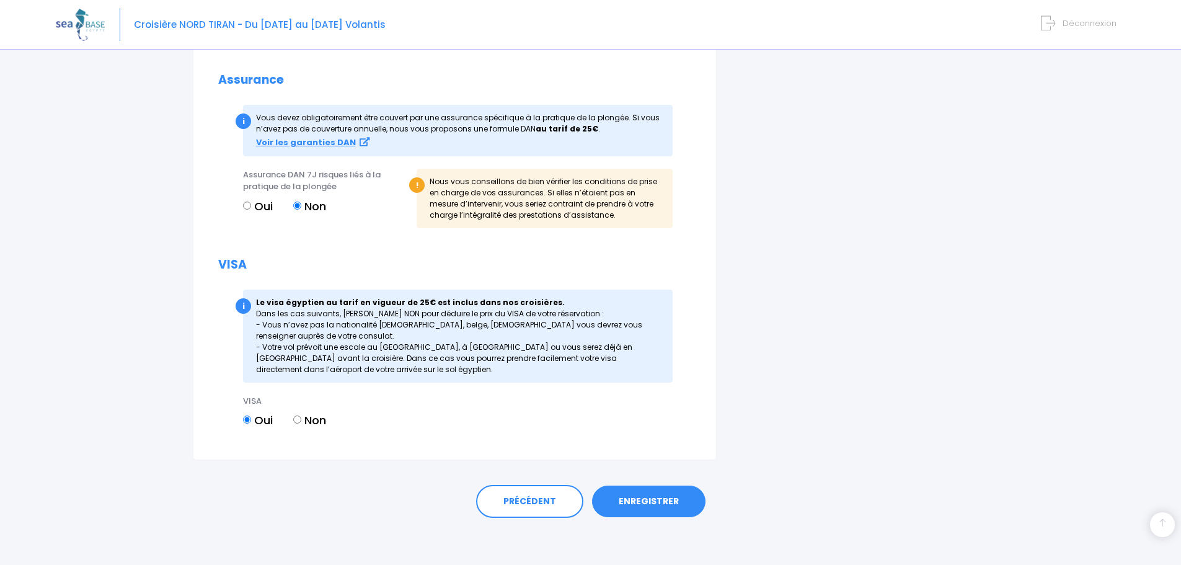
click at [664, 513] on link "ENREGISTRER" at bounding box center [648, 502] width 113 height 32
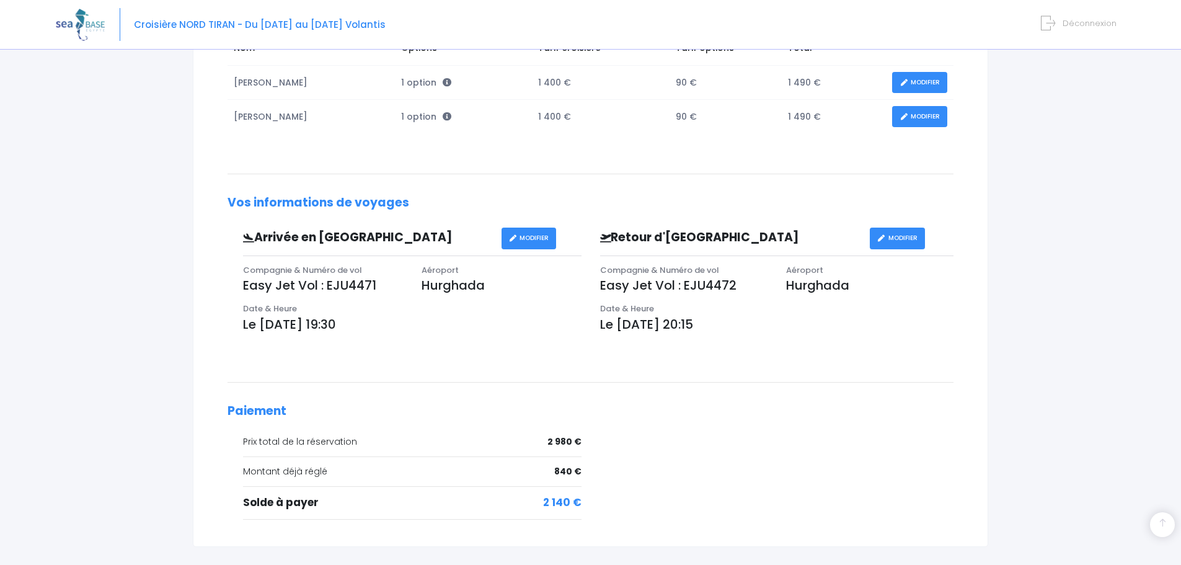
scroll to position [341, 0]
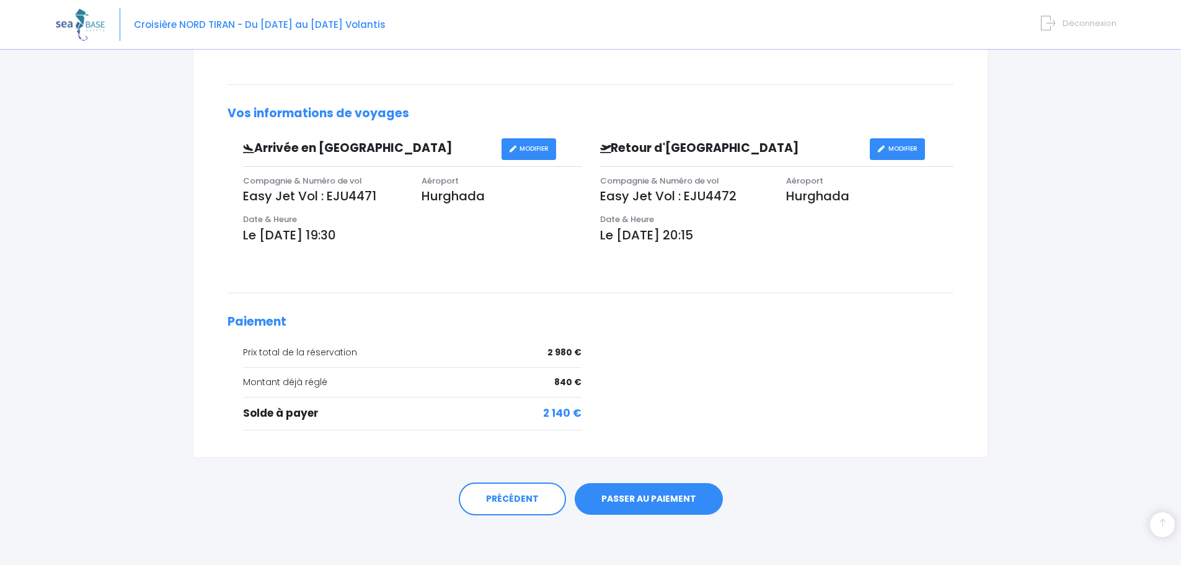
click at [656, 497] on link "PASSER AU PAIEMENT" at bounding box center [649, 499] width 148 height 32
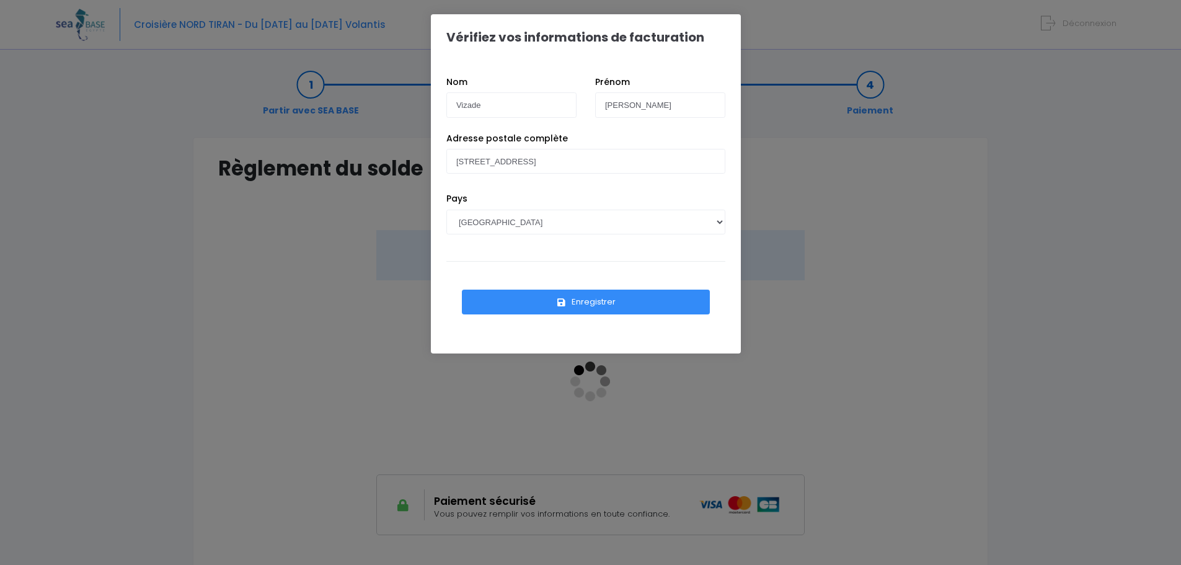
click at [603, 301] on button "Enregistrer" at bounding box center [586, 302] width 248 height 25
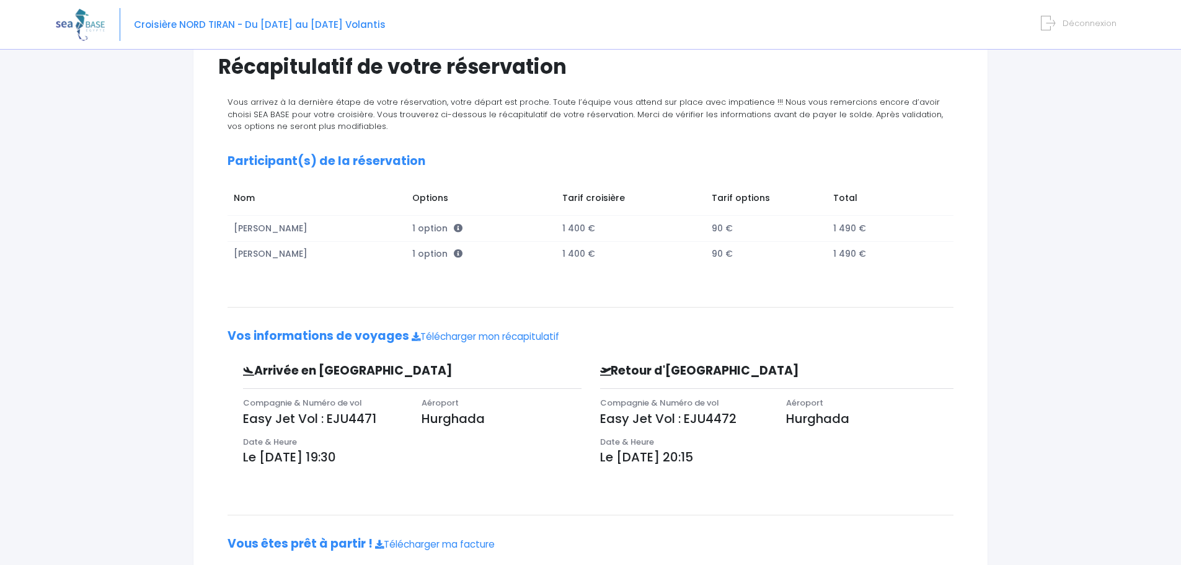
scroll to position [89, 0]
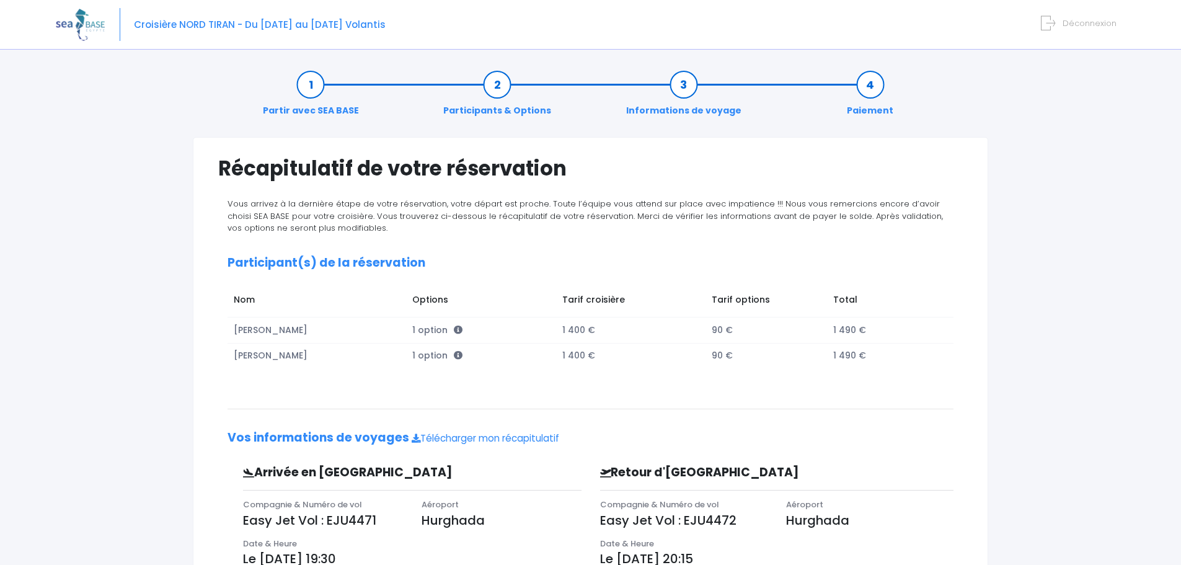
click at [1089, 22] on span "Déconnexion" at bounding box center [1090, 23] width 54 height 12
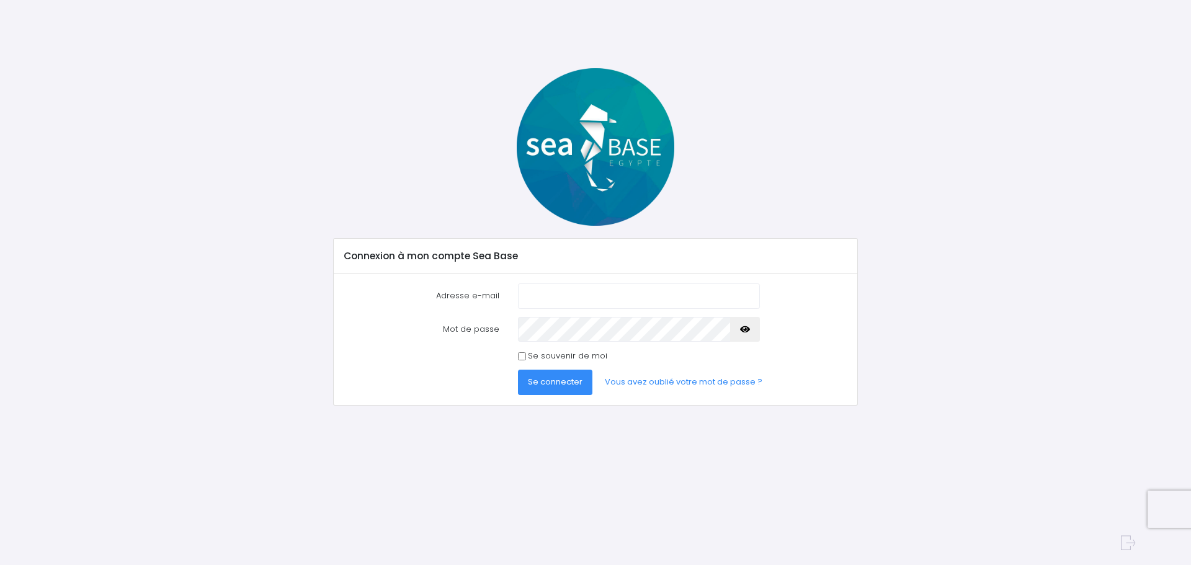
click at [530, 297] on input "Adresse e-mail" at bounding box center [639, 295] width 242 height 25
type input "francois.vizade@free.fr"
click at [559, 381] on span "Se connecter" at bounding box center [555, 382] width 55 height 12
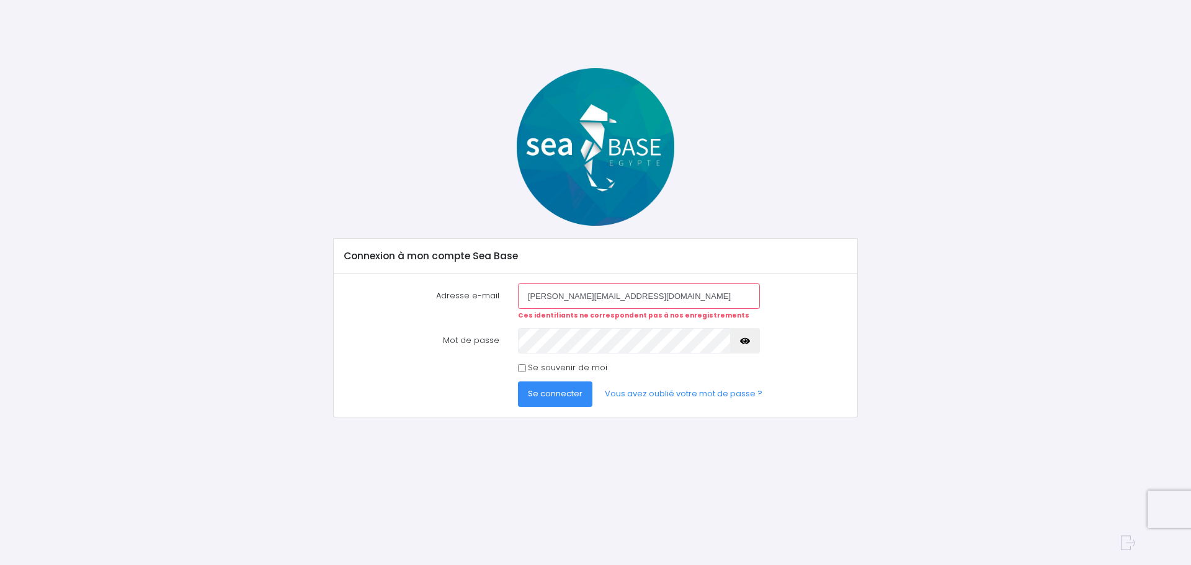
click at [560, 391] on span "Se connecter" at bounding box center [555, 394] width 55 height 12
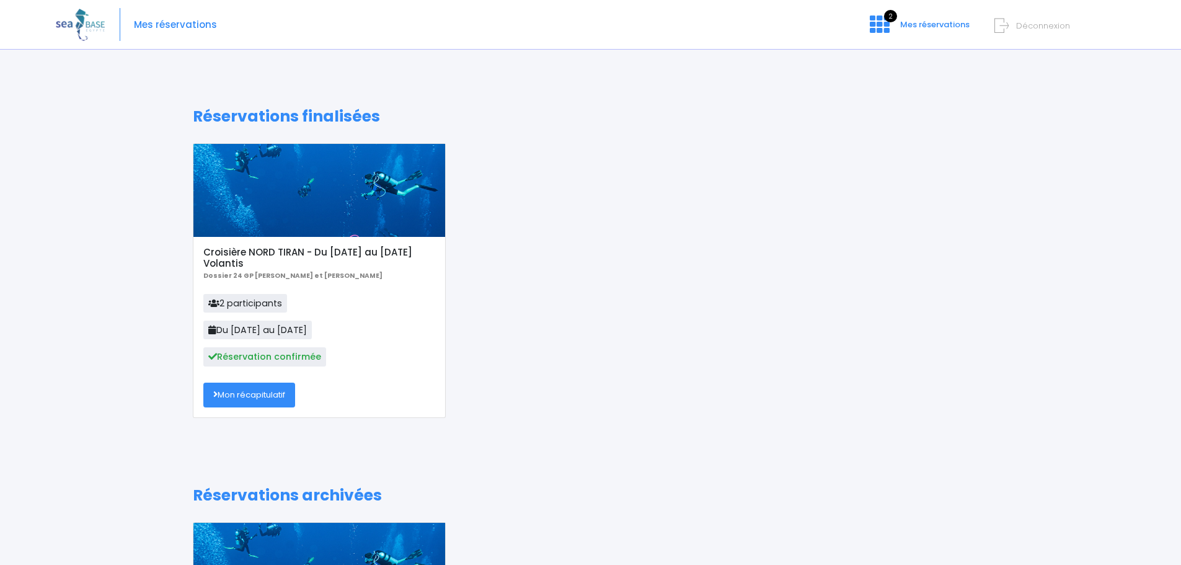
click at [254, 391] on link "Mon récapitulatif" at bounding box center [249, 395] width 92 height 25
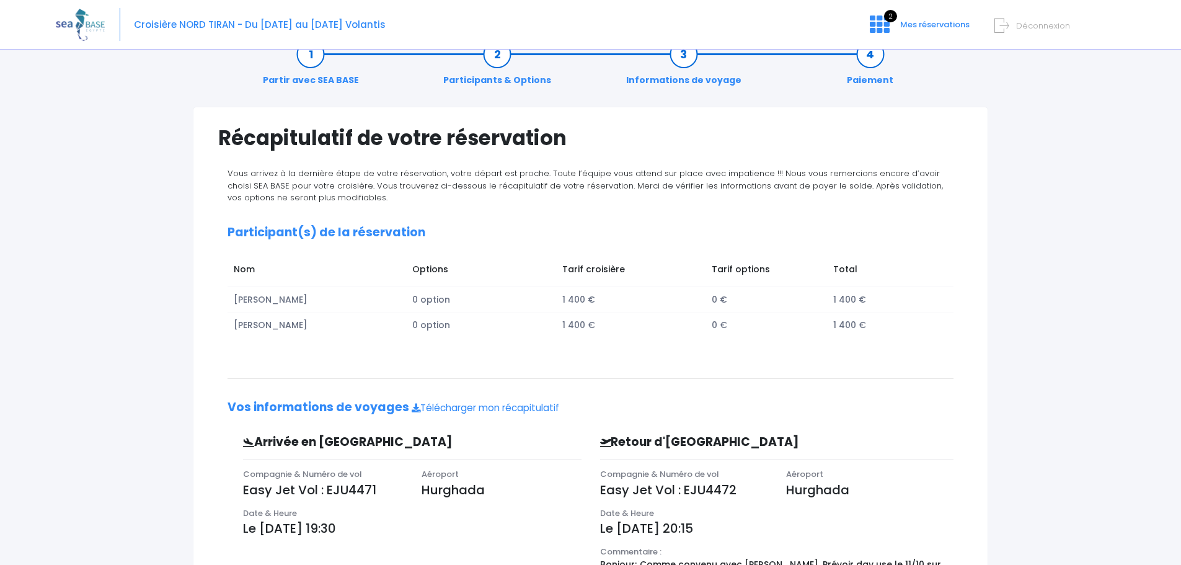
scroll to position [29, 0]
click at [462, 407] on link "Télécharger mon récapitulatif" at bounding box center [486, 408] width 148 height 13
click at [903, 20] on span "Mes réservations" at bounding box center [934, 25] width 69 height 12
